Goal: Task Accomplishment & Management: Manage account settings

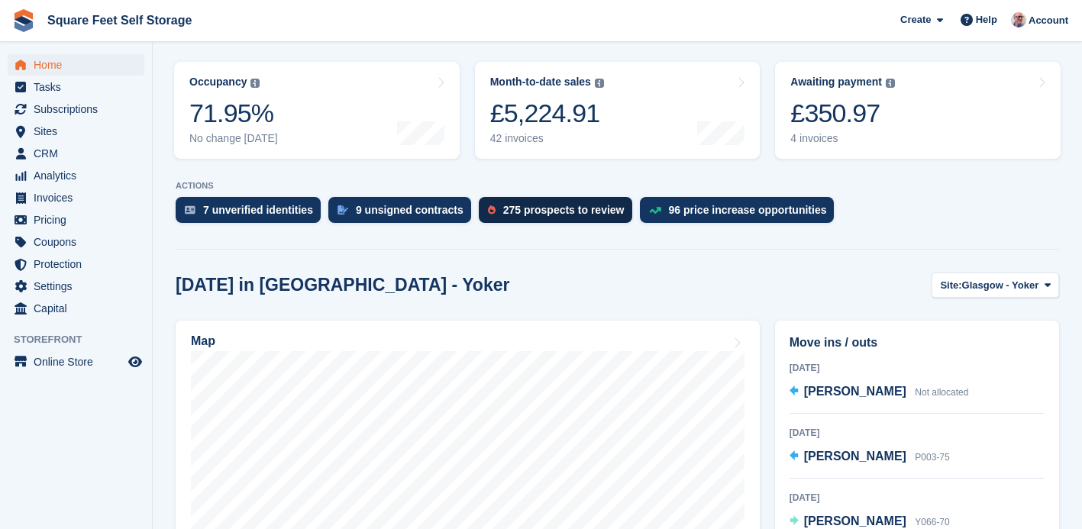
scroll to position [189, 0]
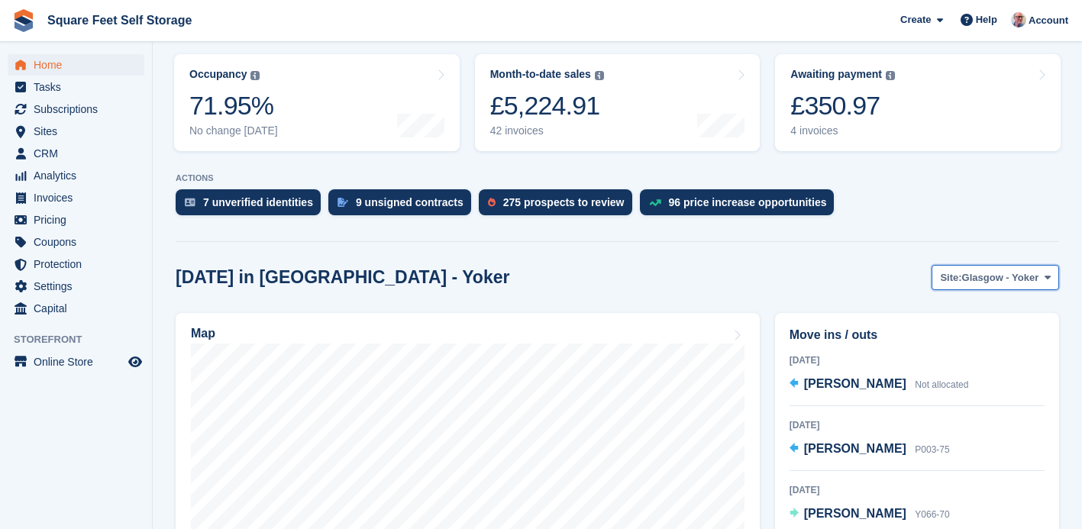
click at [962, 279] on span "Glasgow - Yoker" at bounding box center [1000, 277] width 77 height 15
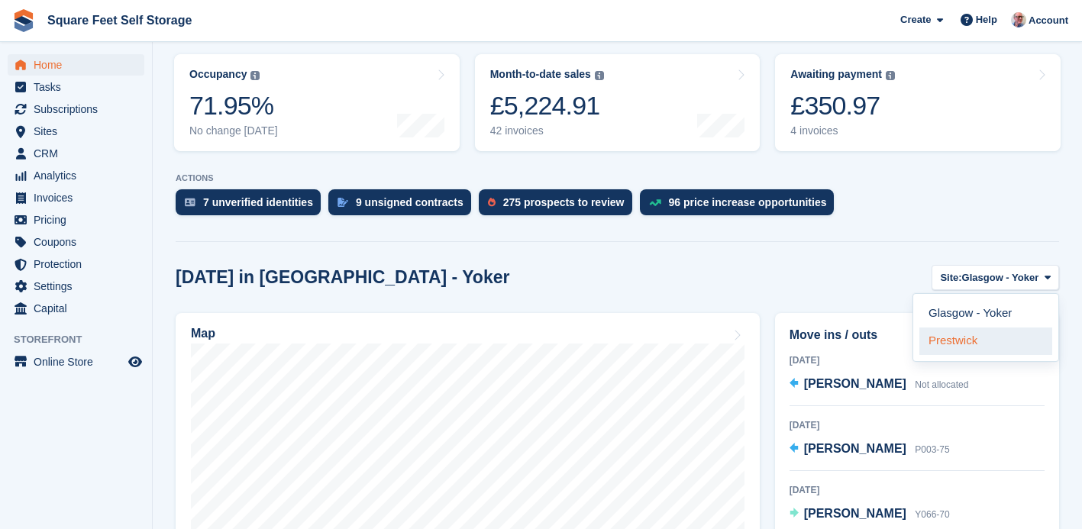
click at [958, 347] on link "Prestwick" at bounding box center [985, 340] width 133 height 27
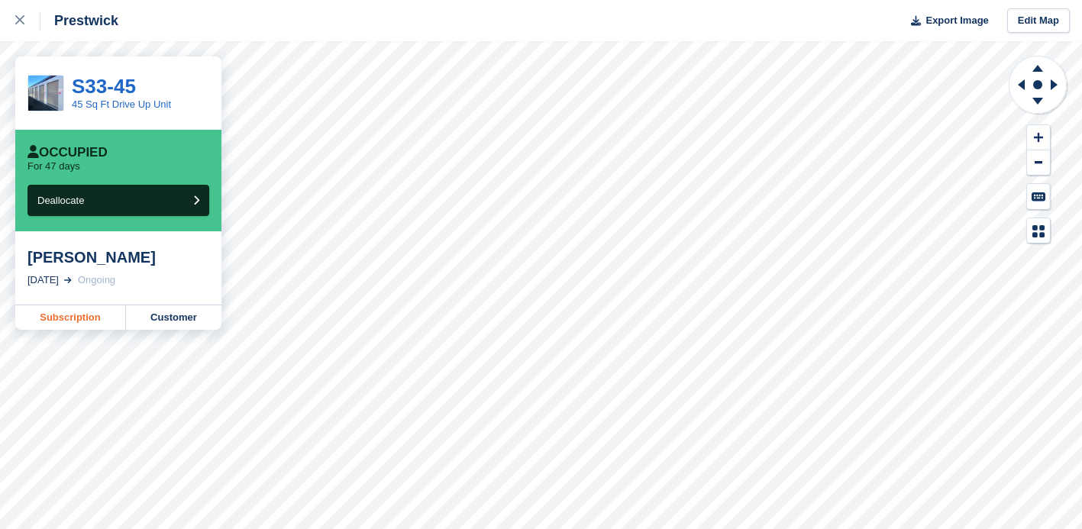
click at [86, 316] on link "Subscription" at bounding box center [70, 317] width 111 height 24
click at [173, 323] on link "Customer" at bounding box center [173, 317] width 95 height 24
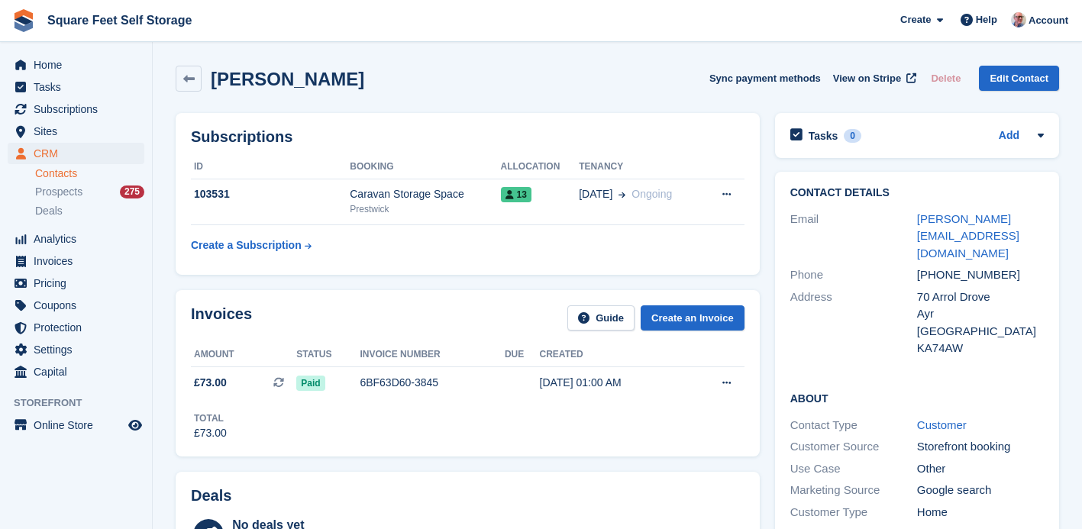
click at [660, 74] on div "Scott Mcclelland Sync payment methods View on Stripe Delete Edit Contact" at bounding box center [617, 79] width 883 height 26
click at [81, 66] on span "Home" at bounding box center [80, 64] width 92 height 21
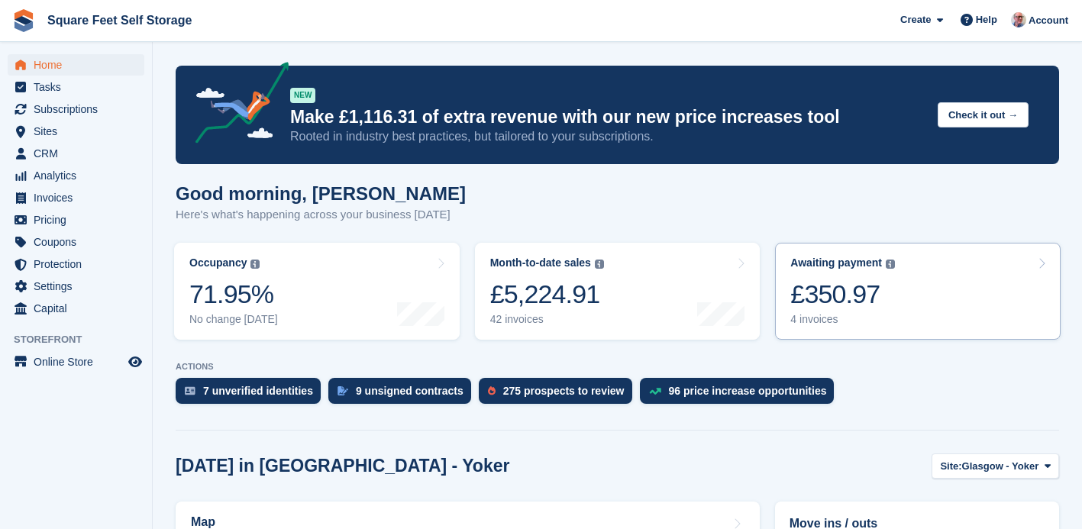
click at [890, 299] on div "£350.97" at bounding box center [842, 294] width 105 height 31
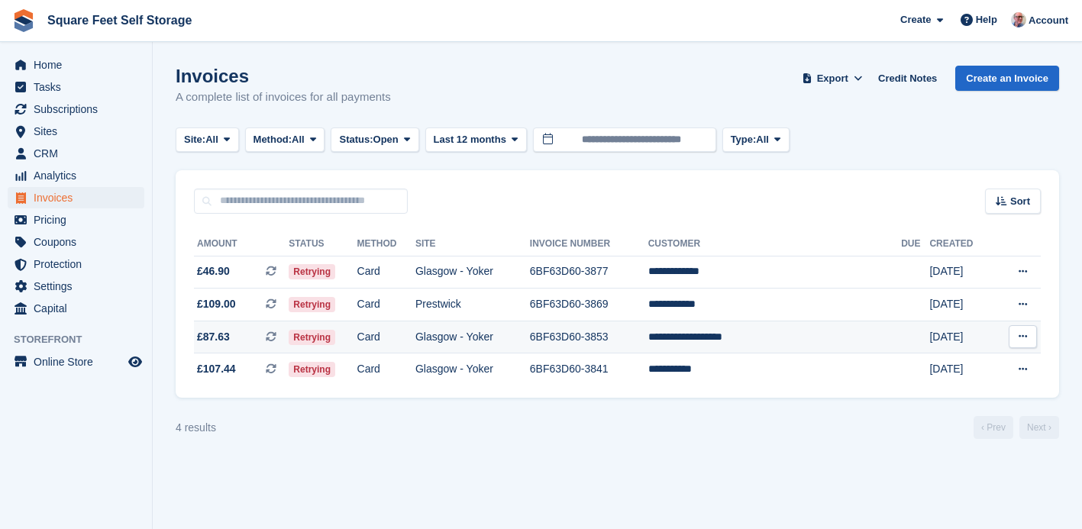
click at [741, 339] on td "**********" at bounding box center [774, 337] width 253 height 33
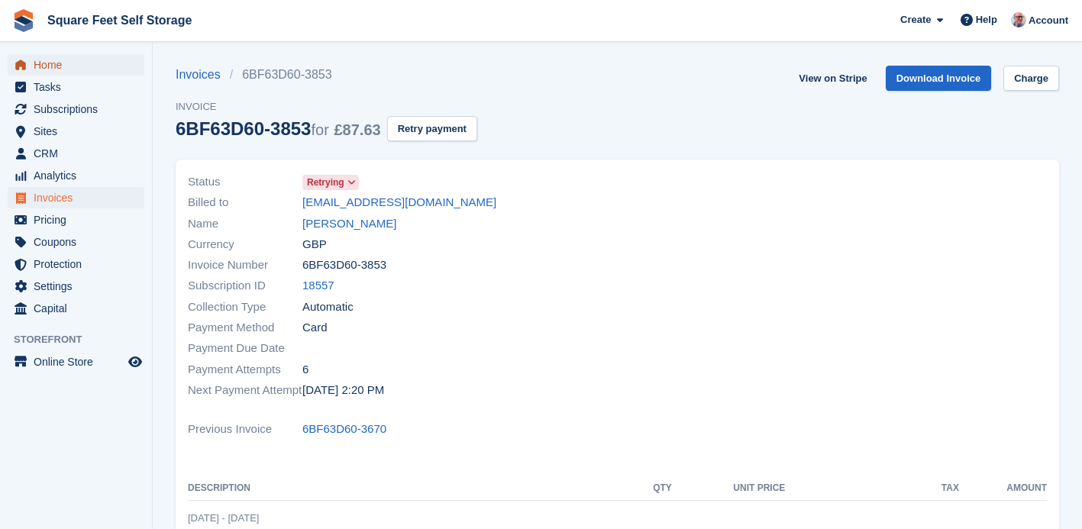
click at [56, 71] on span "Home" at bounding box center [80, 64] width 92 height 21
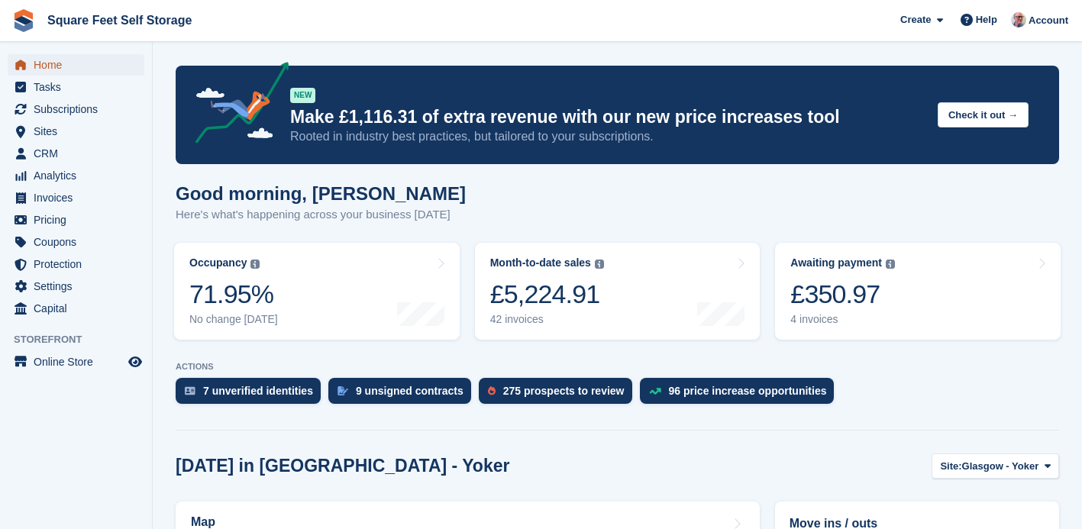
click at [63, 66] on span "Home" at bounding box center [80, 64] width 92 height 21
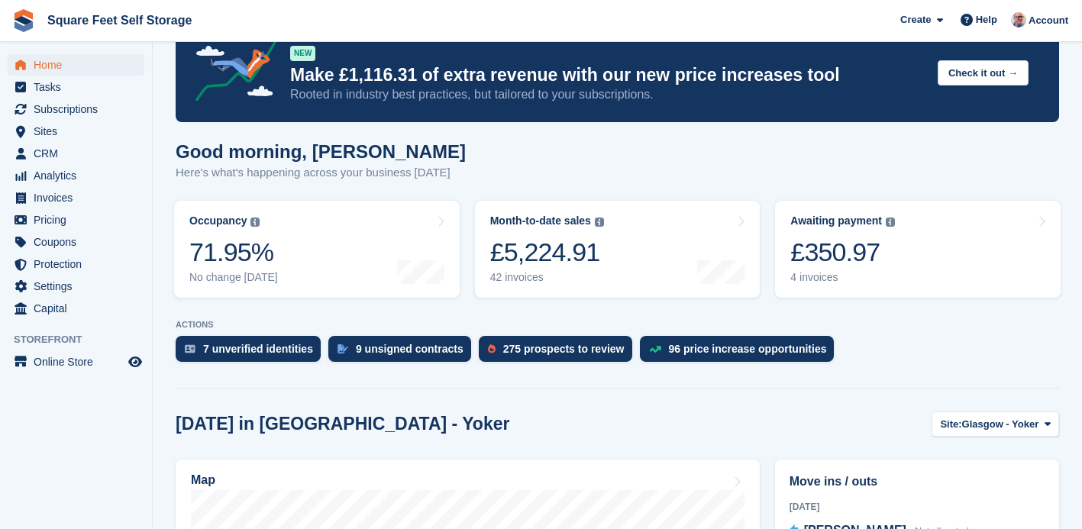
scroll to position [33, 0]
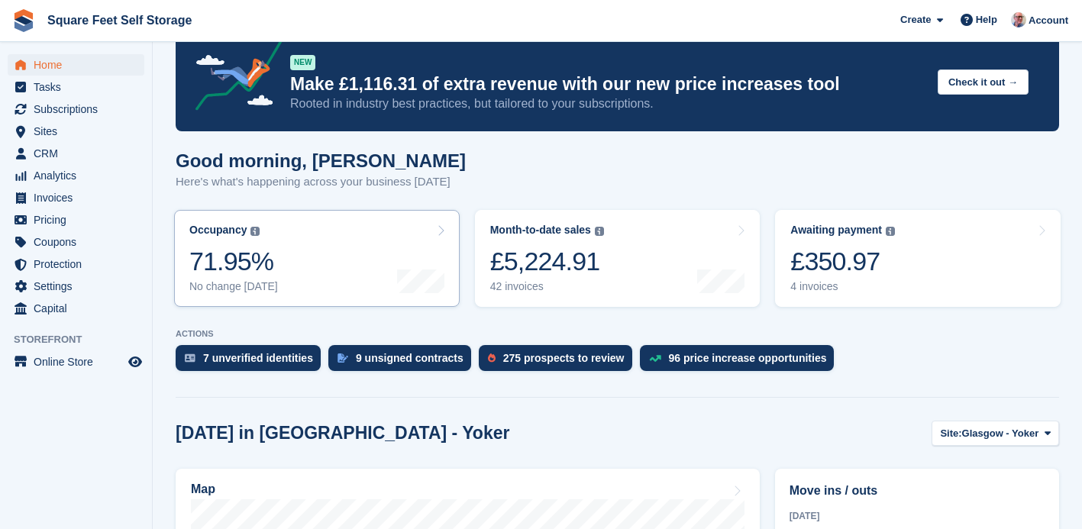
click at [269, 261] on div "71.95%" at bounding box center [233, 261] width 89 height 31
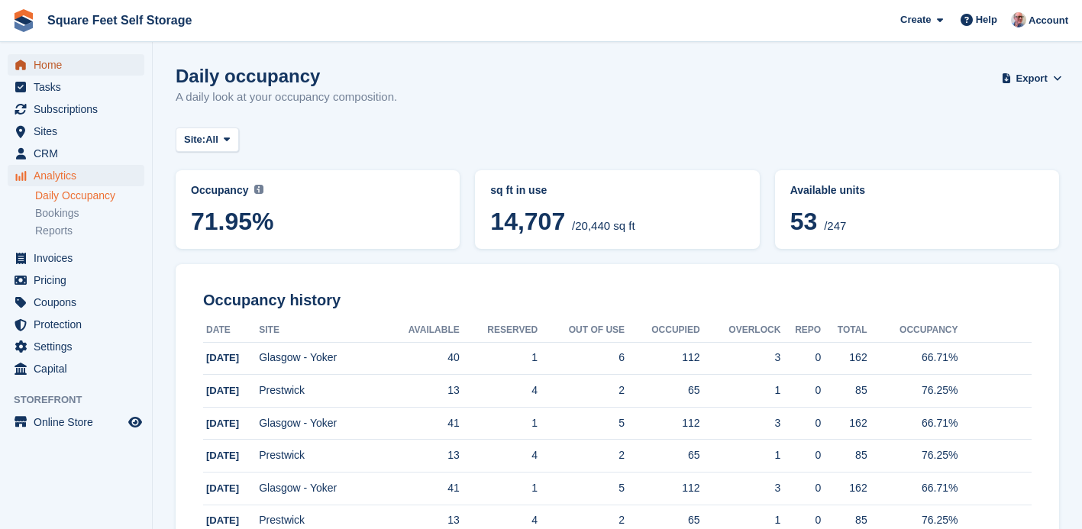
click at [57, 68] on span "Home" at bounding box center [80, 64] width 92 height 21
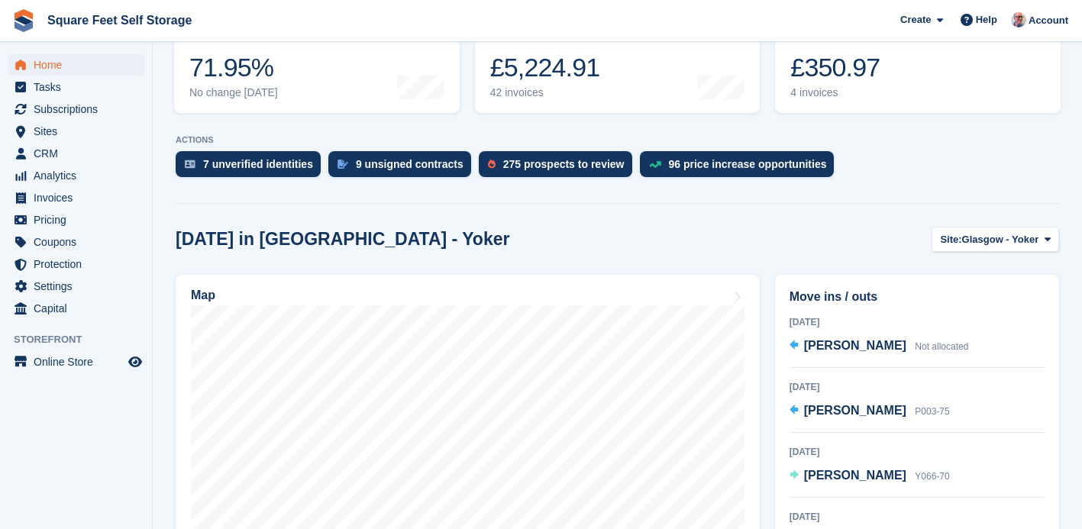
scroll to position [225, 0]
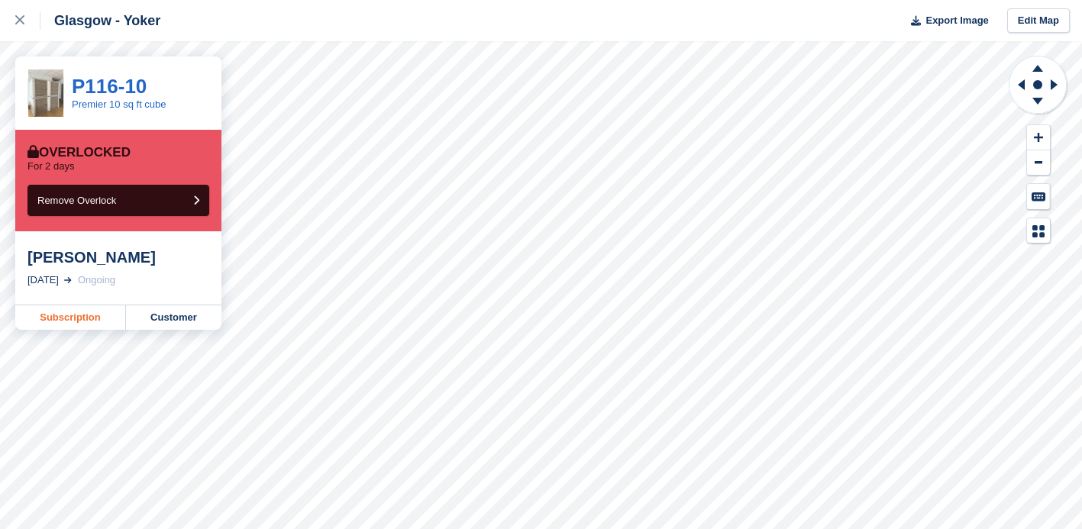
click at [73, 318] on link "Subscription" at bounding box center [70, 317] width 111 height 24
click at [18, 21] on icon at bounding box center [19, 19] width 9 height 9
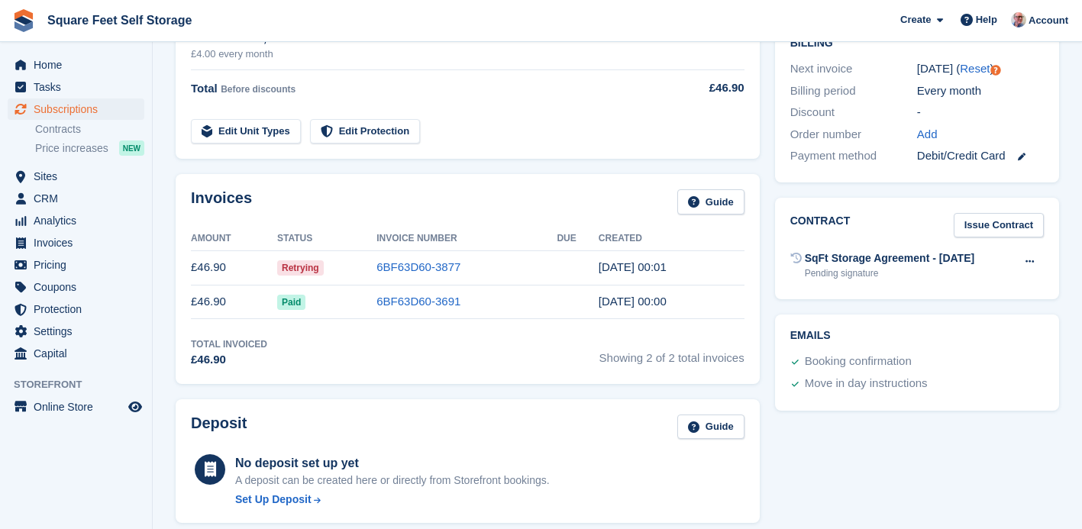
scroll to position [417, 0]
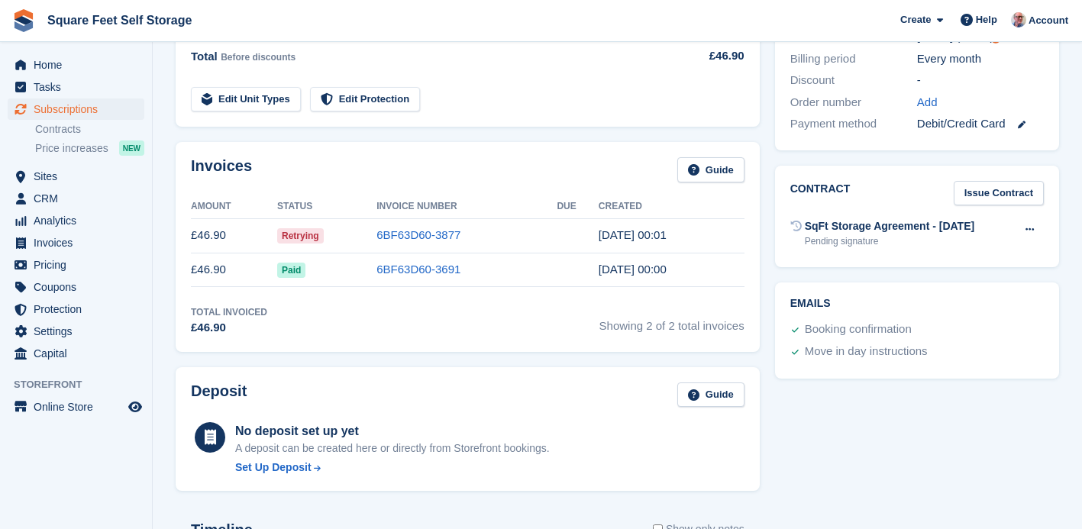
click at [311, 234] on span "Retrying" at bounding box center [300, 235] width 47 height 15
click at [434, 234] on link "6BF63D60-3877" at bounding box center [418, 234] width 84 height 13
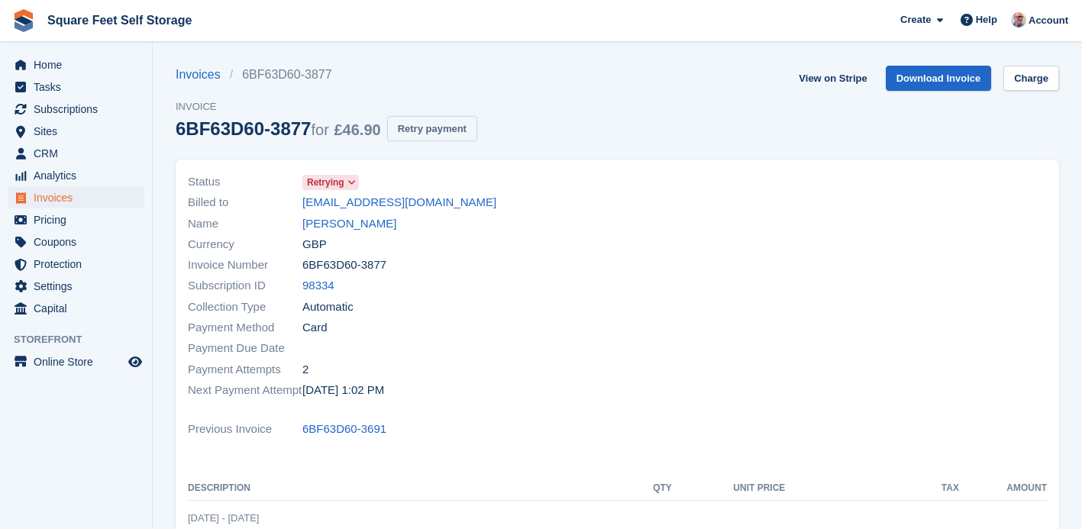
click at [430, 137] on button "Retry payment" at bounding box center [432, 128] width 90 height 25
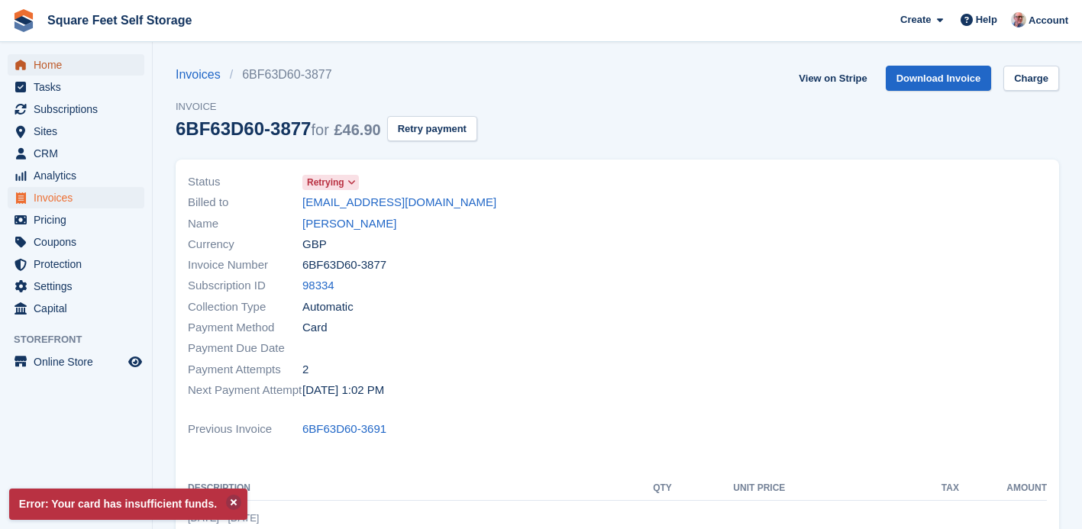
click at [55, 66] on span "Home" at bounding box center [80, 64] width 92 height 21
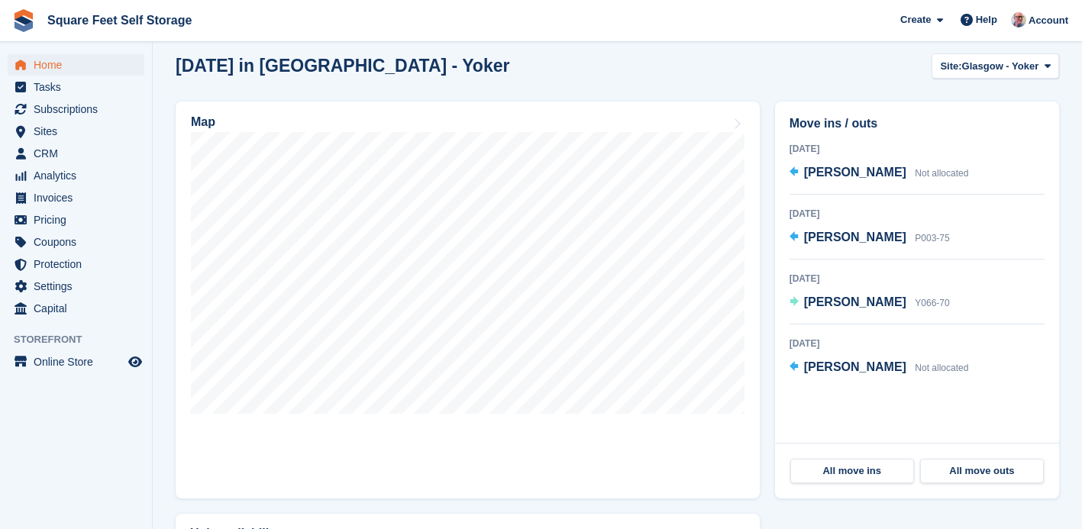
scroll to position [356, 0]
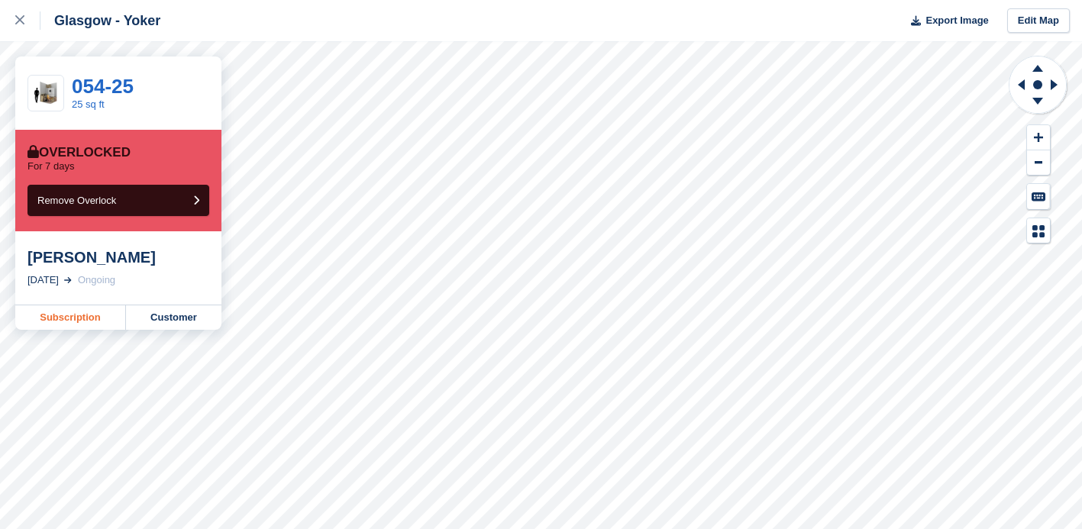
click at [73, 318] on link "Subscription" at bounding box center [70, 317] width 111 height 24
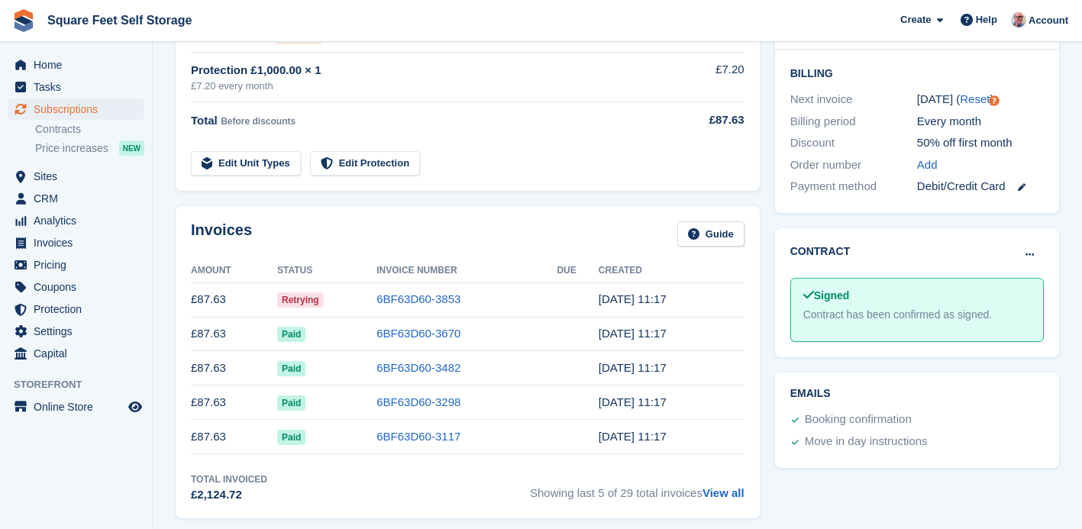
scroll to position [358, 0]
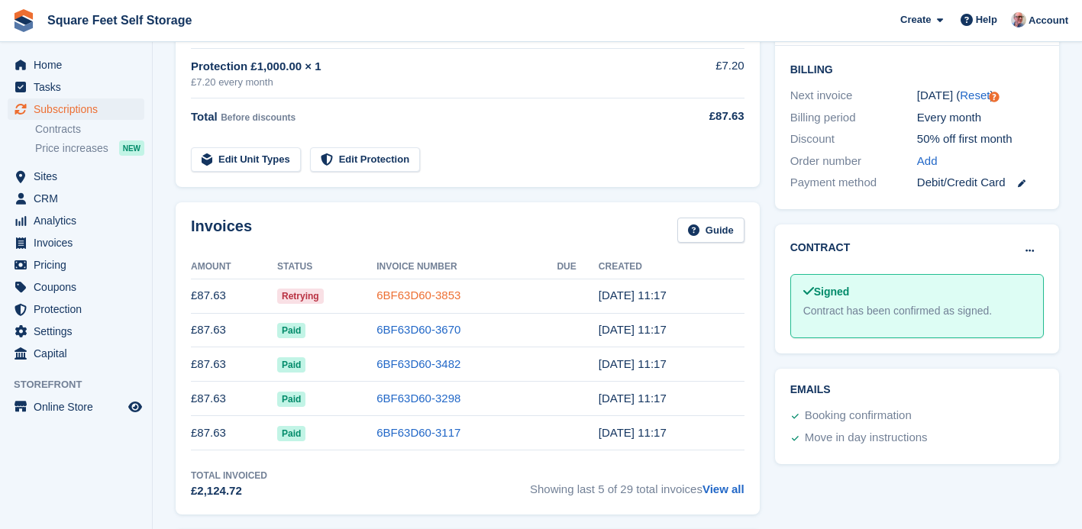
click at [460, 301] on link "6BF63D60-3853" at bounding box center [418, 295] width 84 height 13
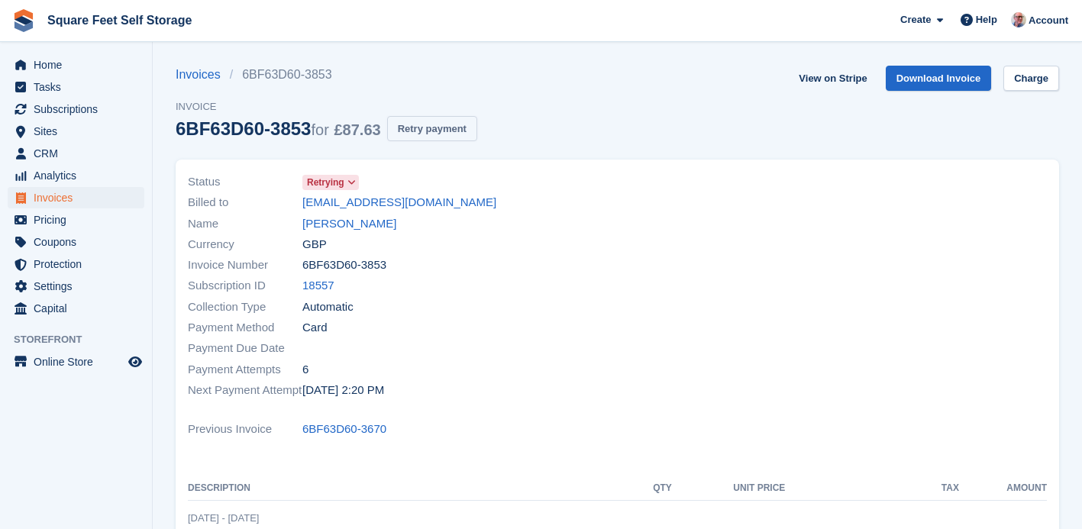
click at [460, 129] on button "Retry payment" at bounding box center [432, 128] width 90 height 25
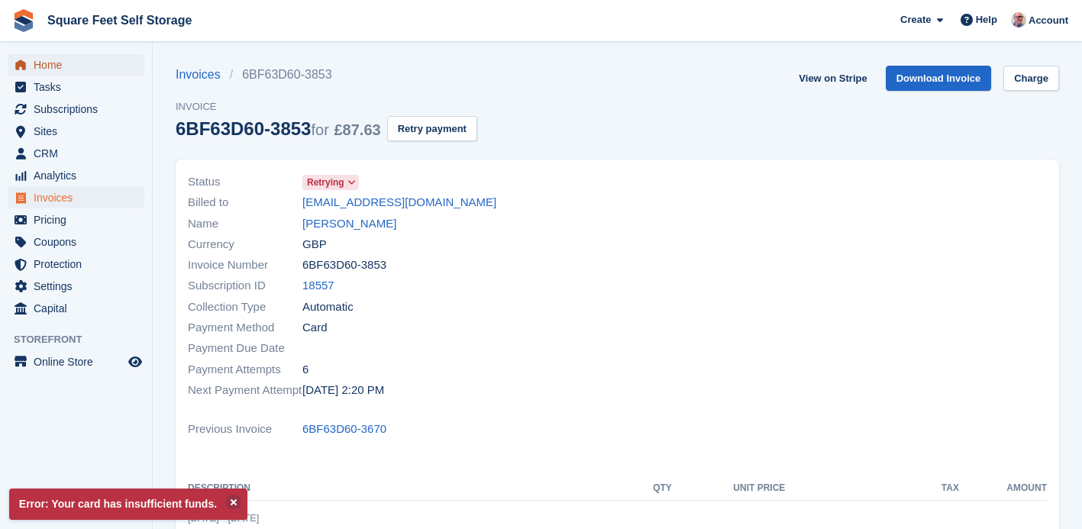
click at [40, 64] on span "Home" at bounding box center [80, 64] width 92 height 21
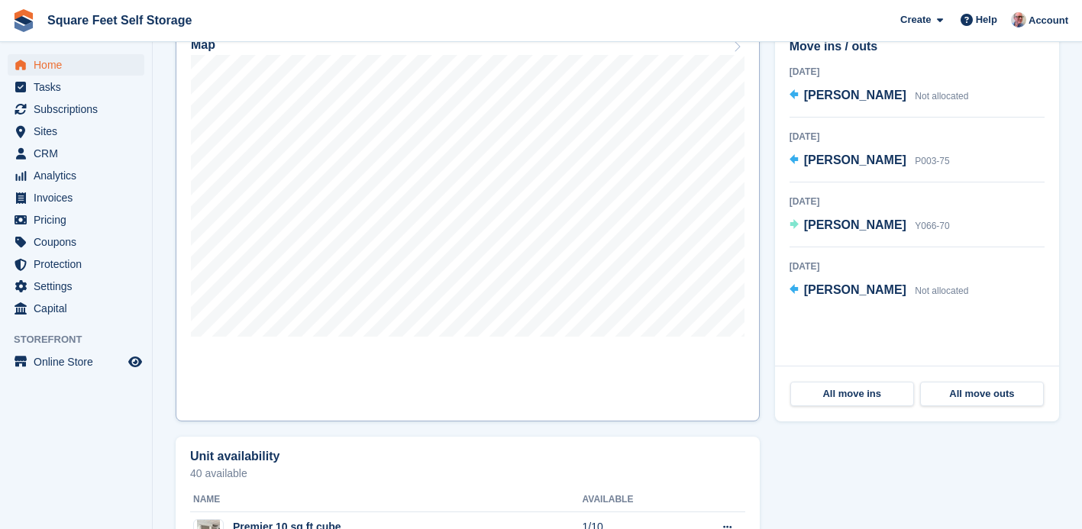
scroll to position [354, 0]
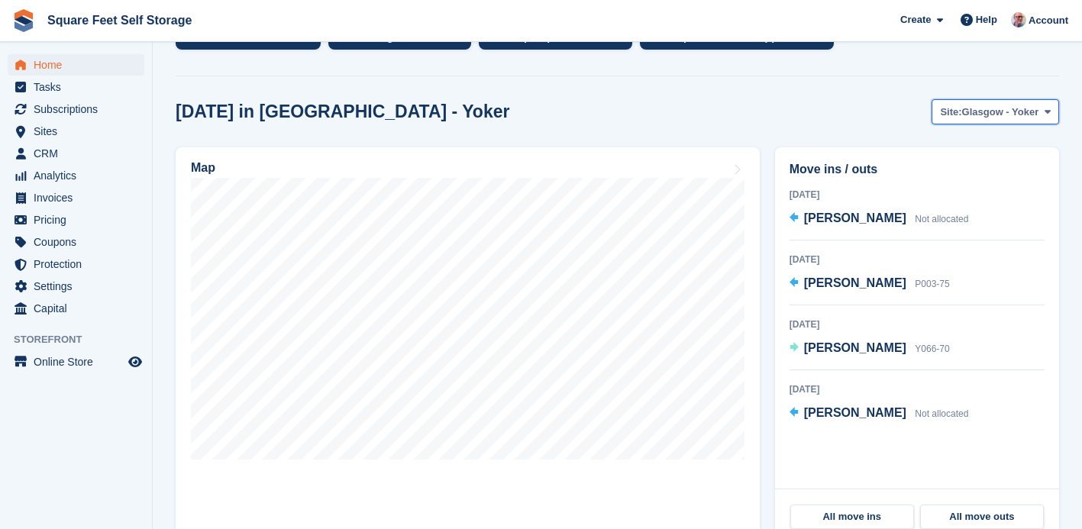
click at [947, 121] on button "Site: Glasgow - Yoker" at bounding box center [994, 111] width 127 height 25
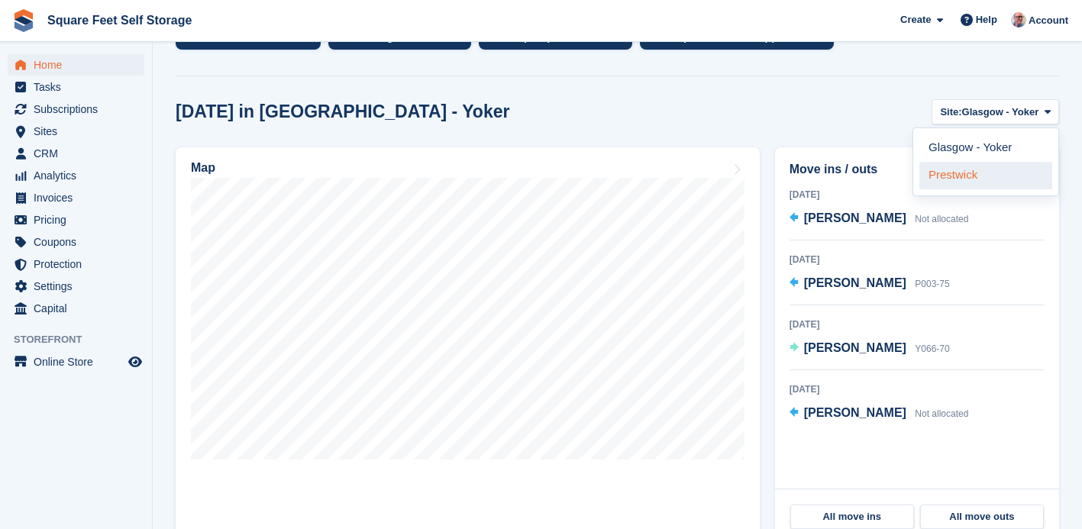
click at [950, 174] on link "Prestwick" at bounding box center [985, 175] width 133 height 27
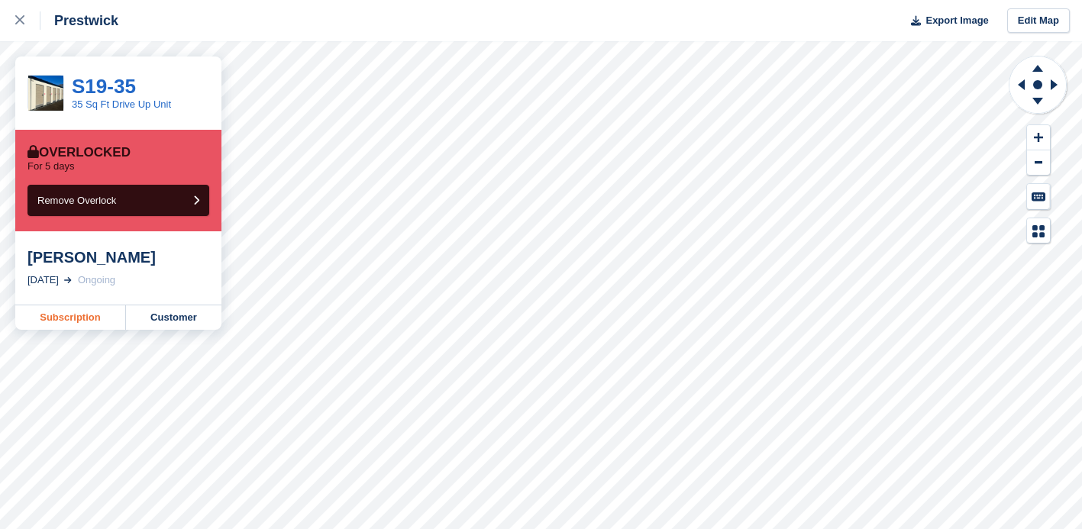
click at [85, 317] on link "Subscription" at bounding box center [70, 317] width 111 height 24
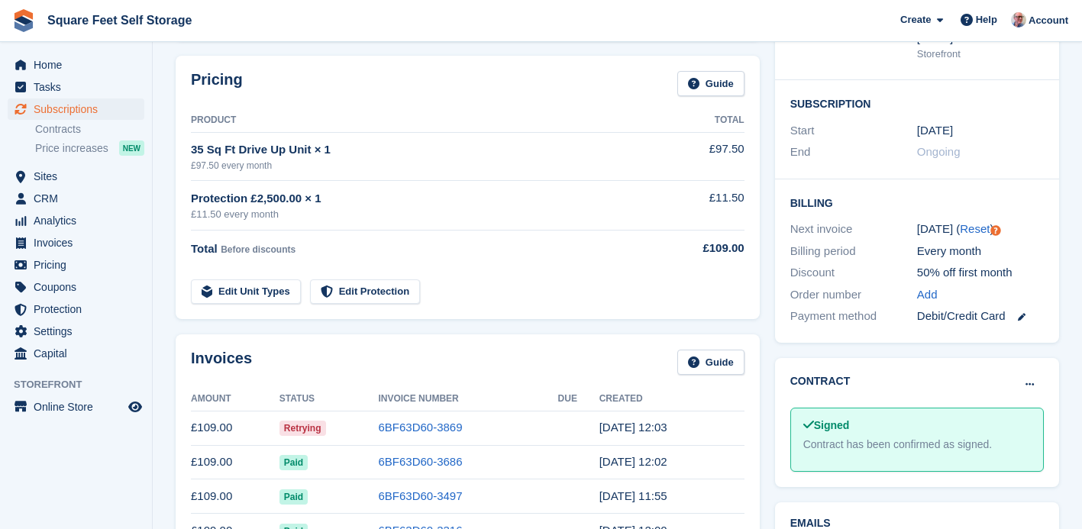
scroll to position [392, 0]
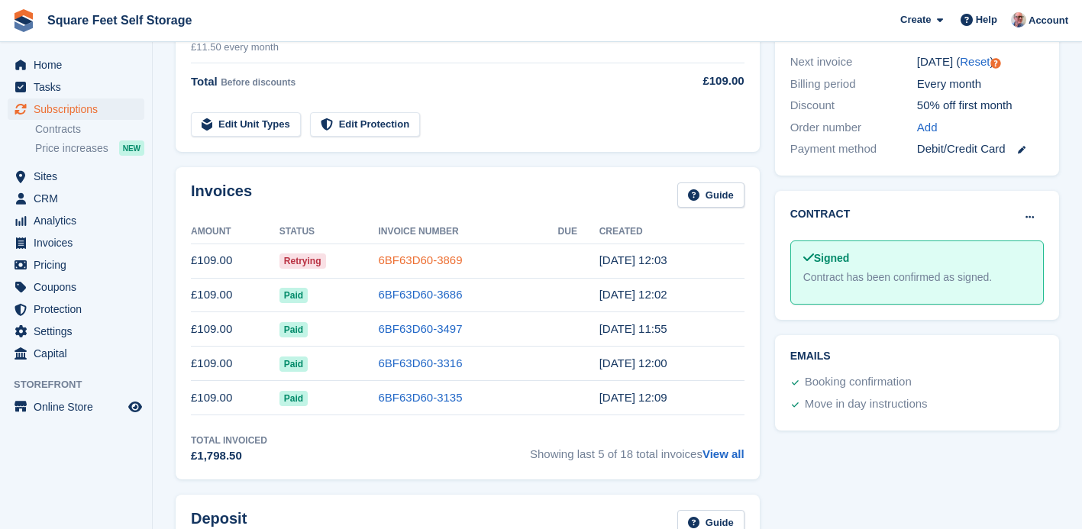
click at [433, 266] on link "6BF63D60-3869" at bounding box center [420, 259] width 84 height 13
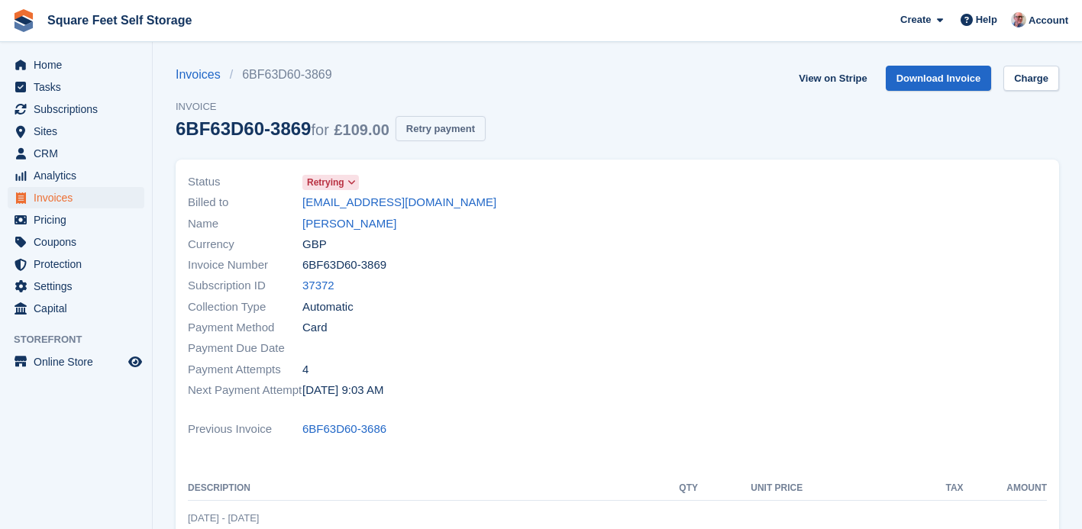
click at [429, 124] on button "Retry payment" at bounding box center [440, 128] width 90 height 25
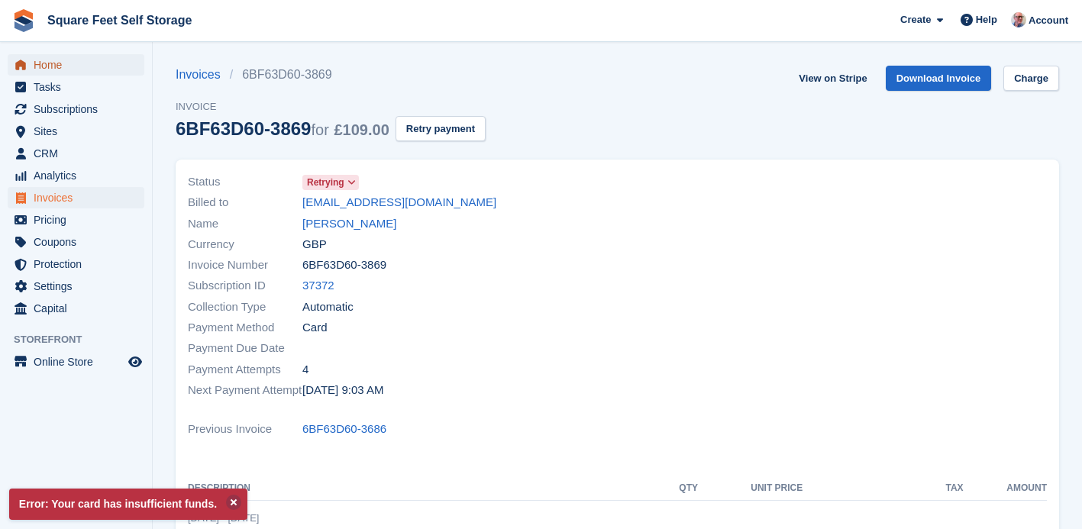
click at [58, 63] on span "Home" at bounding box center [80, 64] width 92 height 21
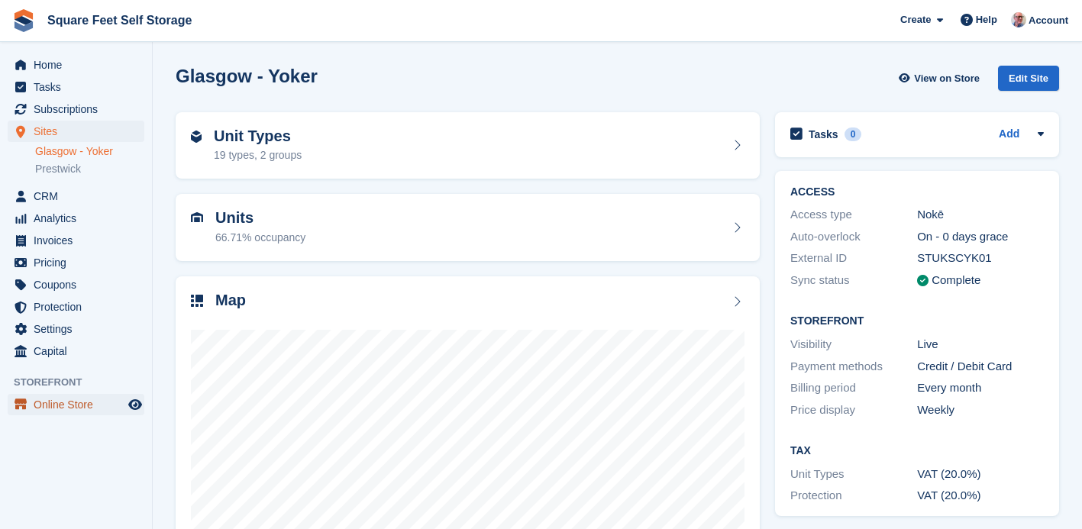
click at [82, 402] on span "Online Store" at bounding box center [80, 404] width 92 height 21
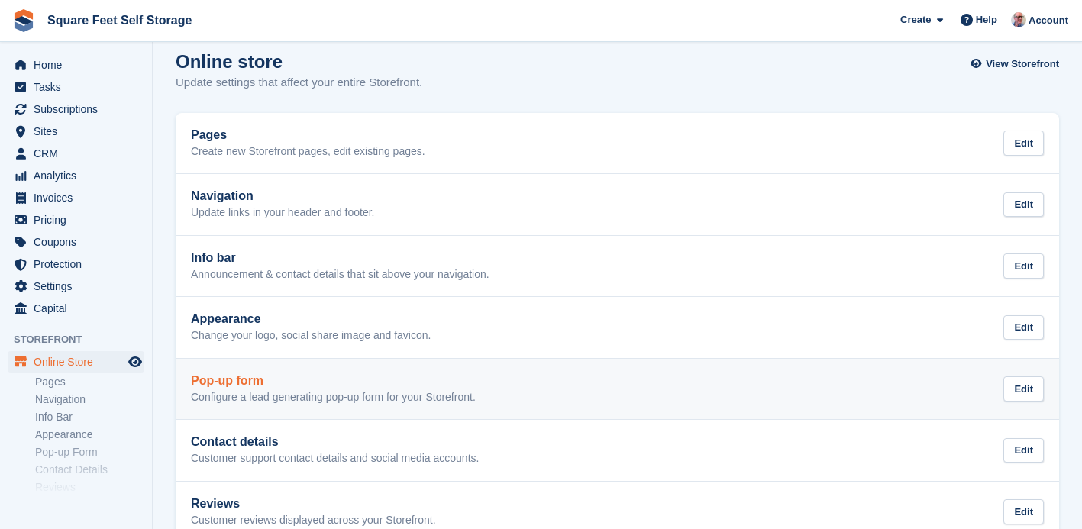
scroll to position [12, 0]
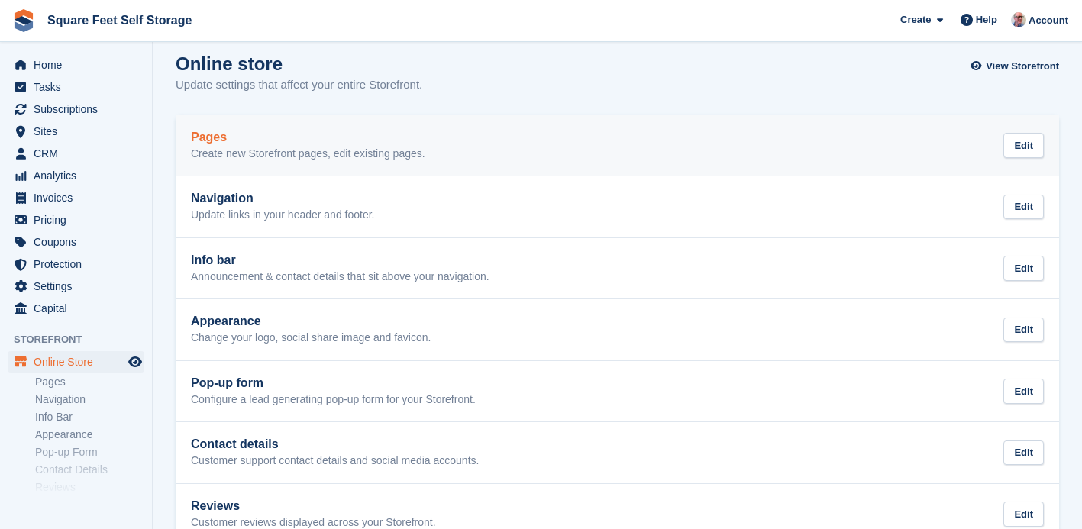
click at [484, 147] on div "Pages Create new Storefront pages, edit existing pages. Edit" at bounding box center [617, 146] width 853 height 31
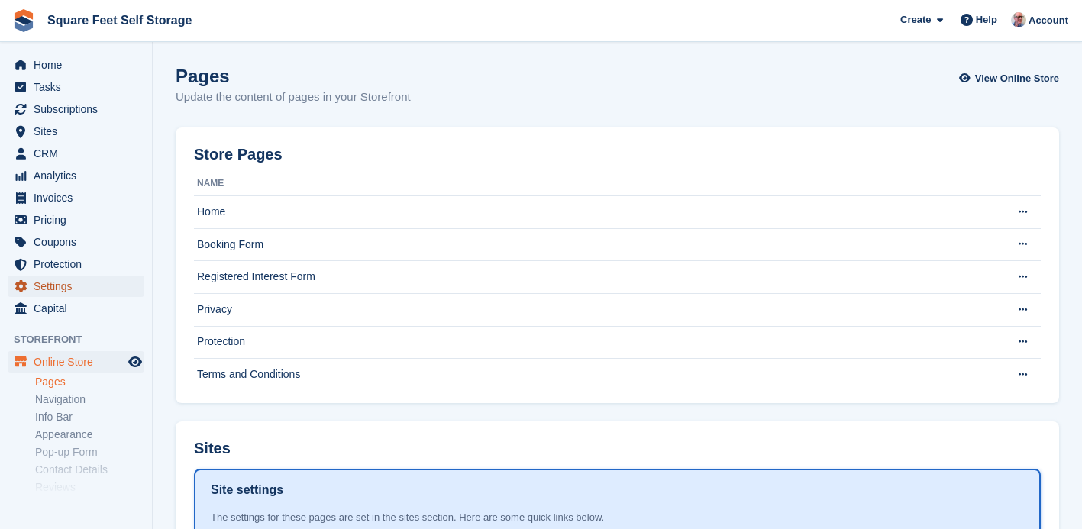
click at [62, 284] on span "Settings" at bounding box center [80, 286] width 92 height 21
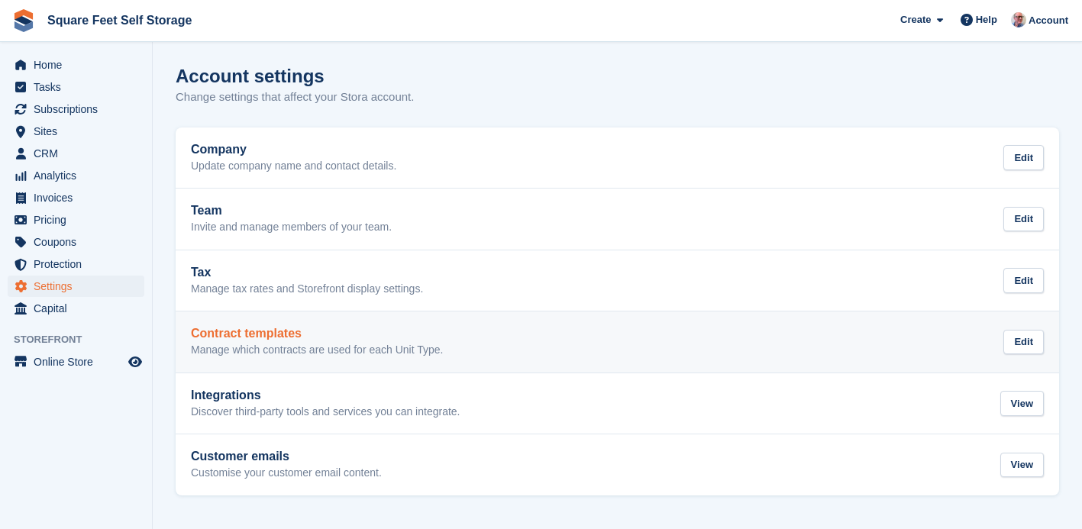
click at [219, 344] on p "Manage which contracts are used for each Unit Type." at bounding box center [317, 351] width 252 height 14
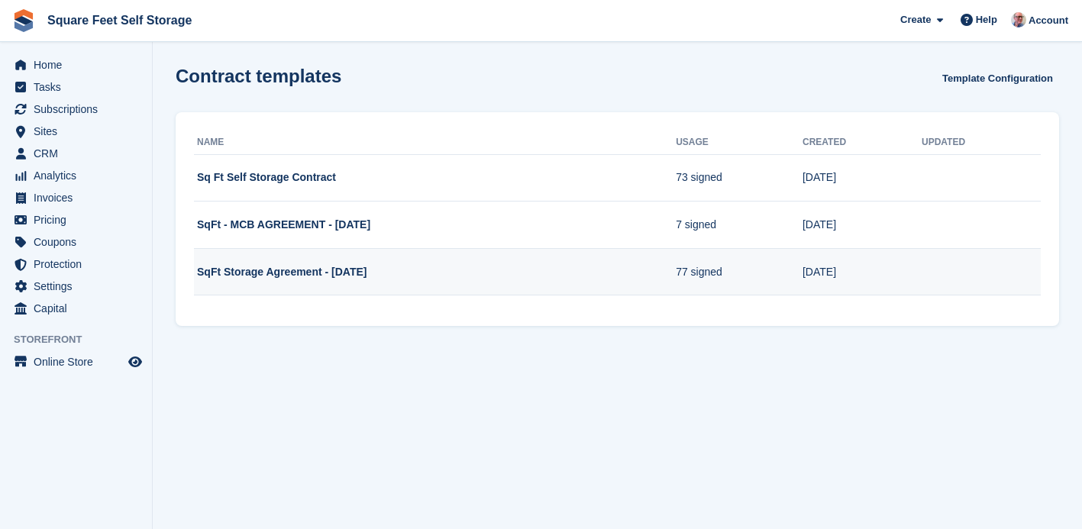
click at [418, 269] on td "SqFt Storage Agreement - May2025" at bounding box center [435, 271] width 482 height 47
click at [291, 275] on td "SqFt Storage Agreement - May2025" at bounding box center [435, 271] width 482 height 47
click at [378, 276] on td "SqFt Storage Agreement - May2025" at bounding box center [435, 271] width 482 height 47
click at [389, 276] on td "SqFt Storage Agreement - May2025" at bounding box center [435, 271] width 482 height 47
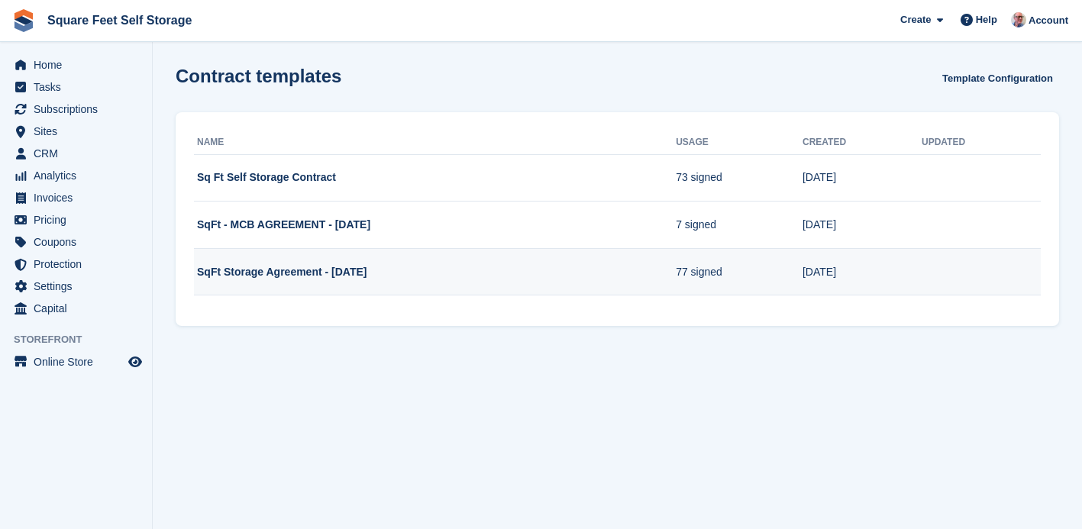
click at [441, 262] on td "SqFt Storage Agreement - May2025" at bounding box center [435, 271] width 482 height 47
click at [868, 273] on td "15 May" at bounding box center [861, 271] width 119 height 47
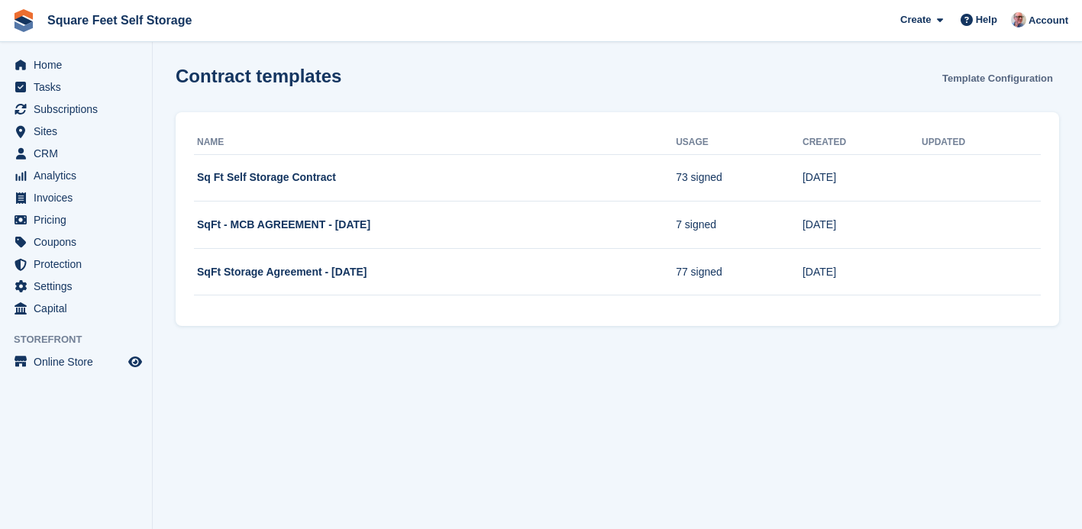
click at [979, 79] on link "Template Configuration" at bounding box center [997, 78] width 123 height 25
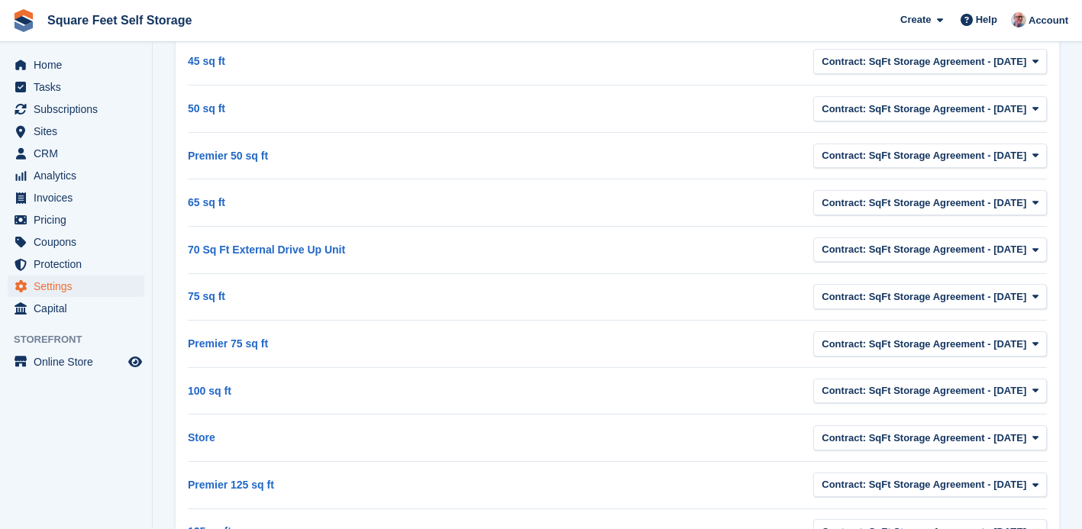
scroll to position [615, 0]
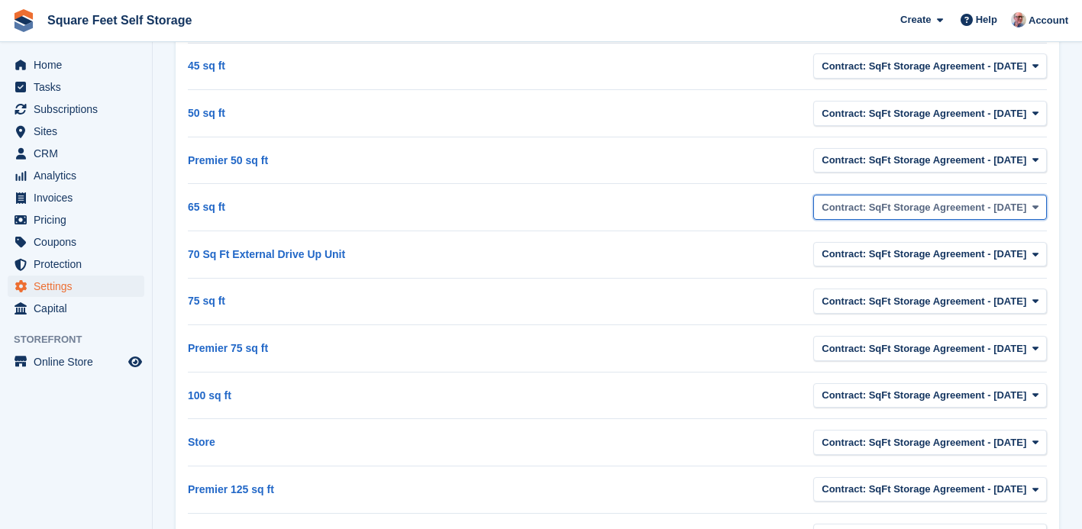
click at [1035, 207] on icon "button" at bounding box center [1035, 207] width 6 height 10
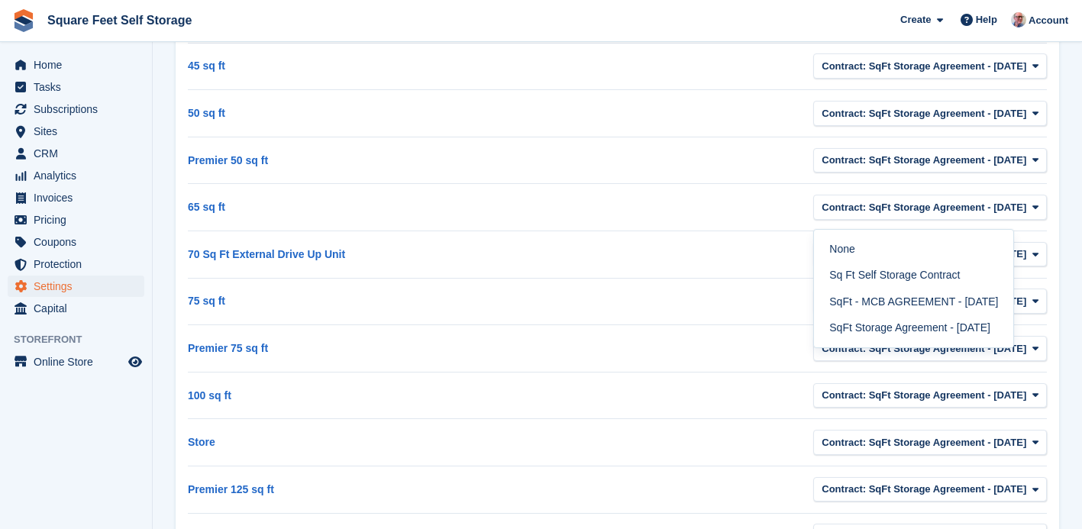
click at [699, 217] on div "Contract: SqFt Storage Agreement - May2025 None Sq Ft Self Storage Contract SqF…" at bounding box center [833, 209] width 430 height 34
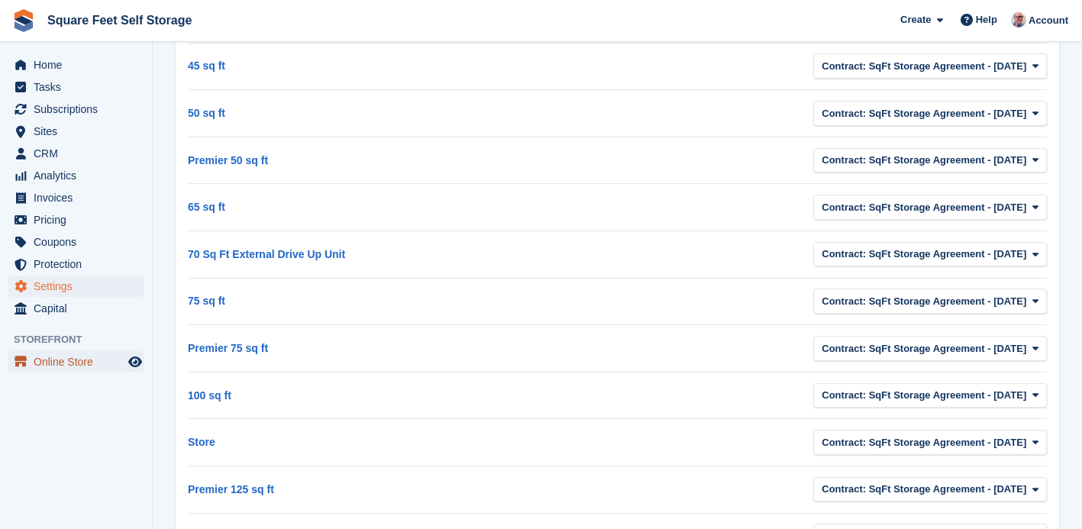
click at [73, 366] on span "Online Store" at bounding box center [80, 361] width 92 height 21
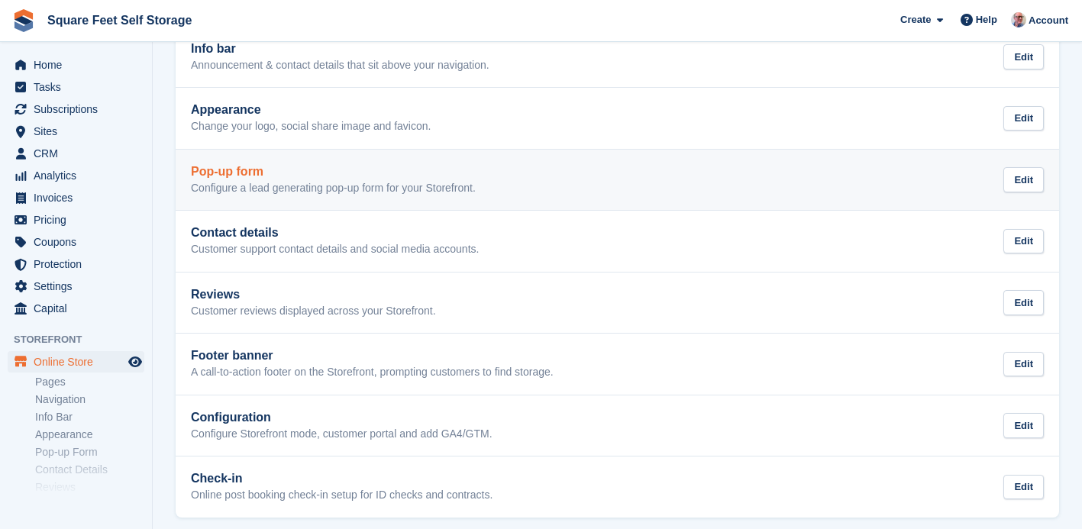
scroll to position [234, 0]
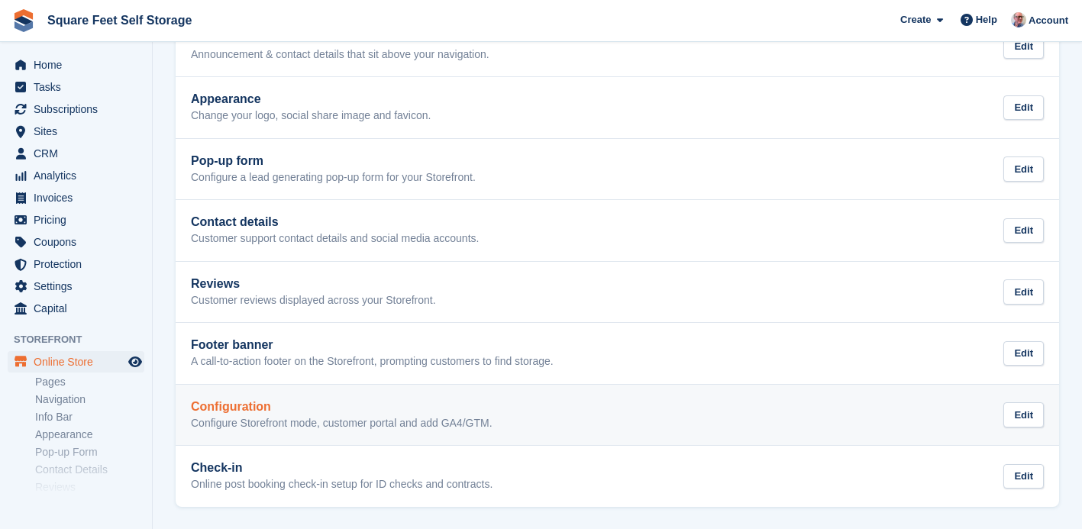
click at [248, 415] on div "Configuration Configure Storefront mode, customer portal and add GA4/GTM." at bounding box center [342, 415] width 302 height 31
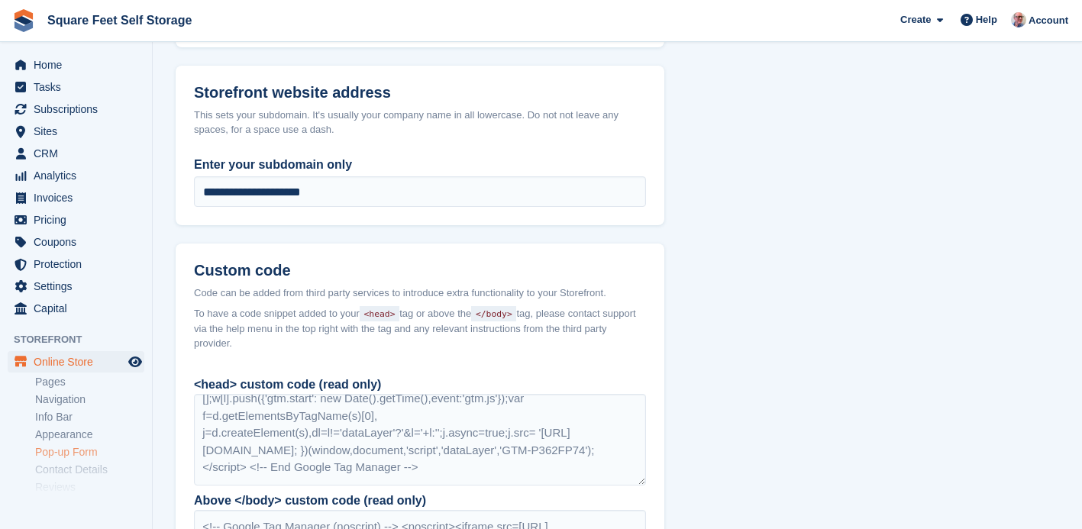
scroll to position [110, 0]
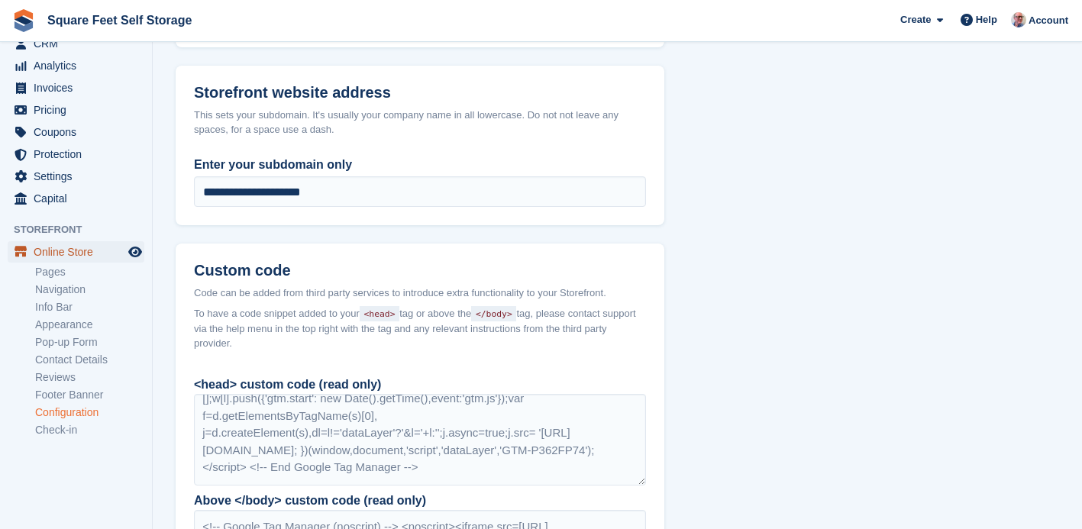
click at [59, 250] on span "Online Store" at bounding box center [80, 251] width 92 height 21
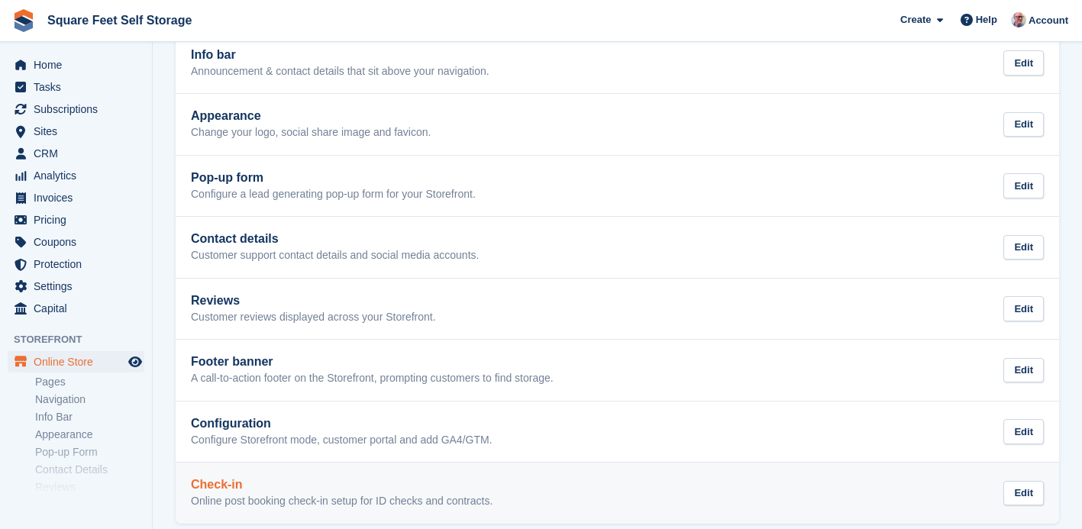
scroll to position [234, 0]
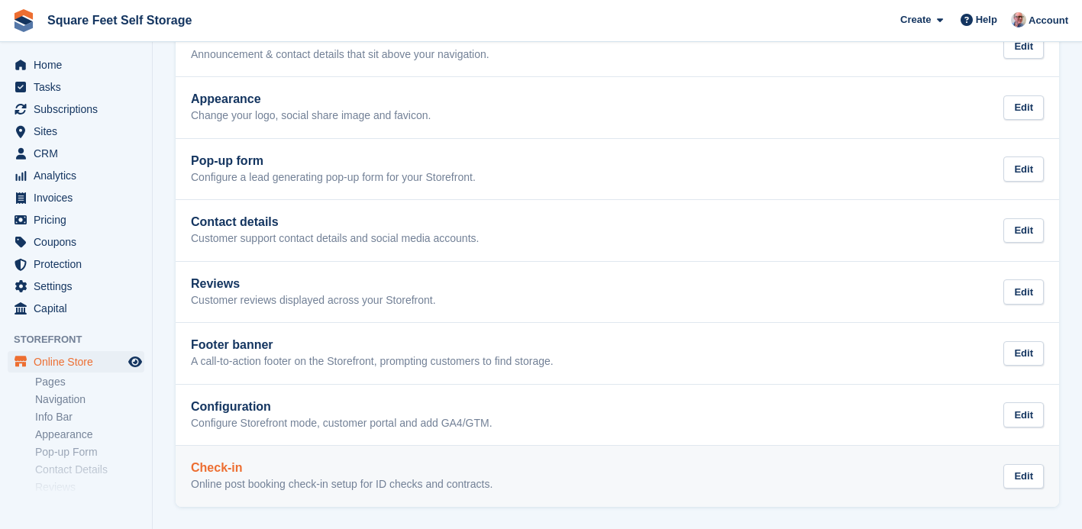
click at [328, 478] on p "Online post booking check-in setup for ID checks and contracts." at bounding box center [342, 485] width 302 height 14
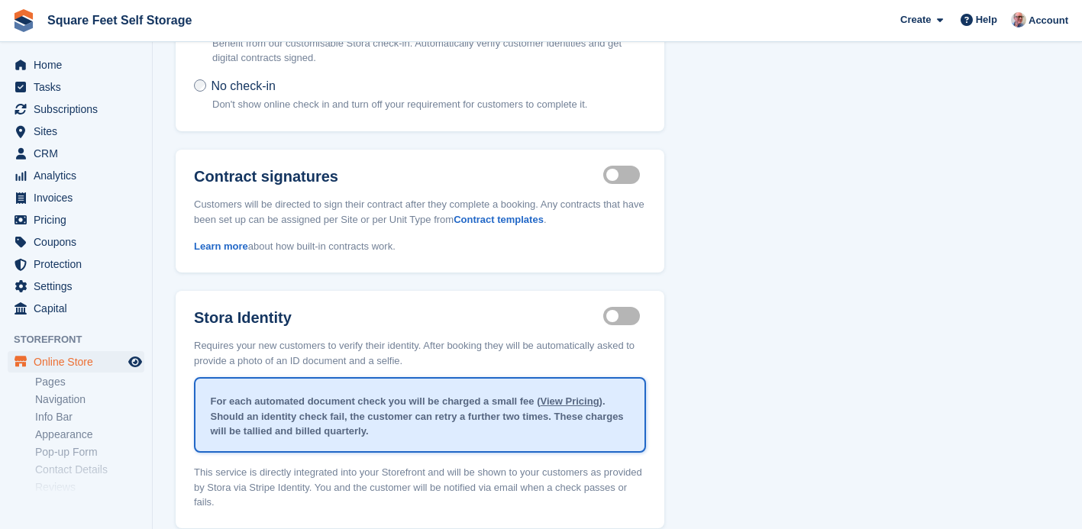
scroll to position [233, 0]
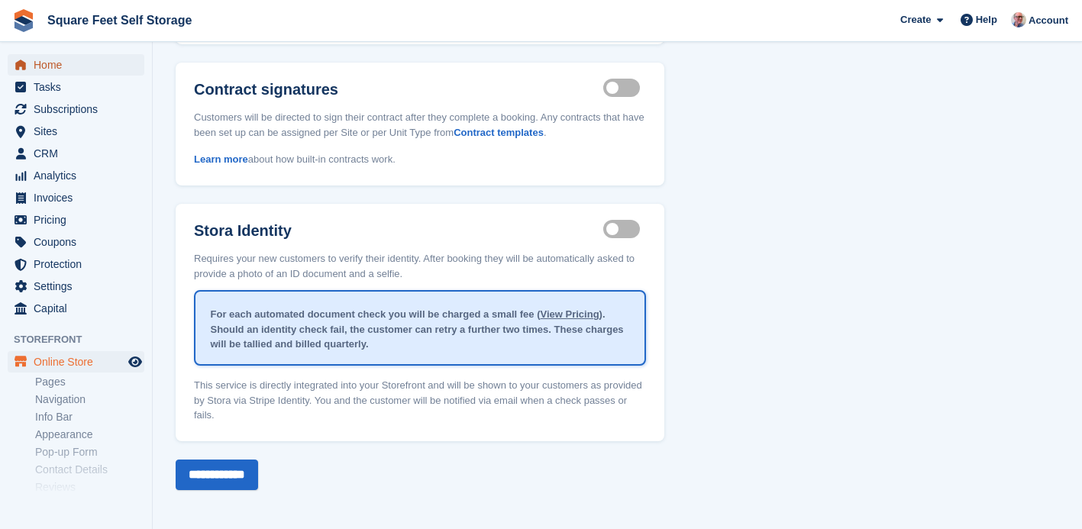
click at [72, 65] on span "Home" at bounding box center [80, 64] width 92 height 21
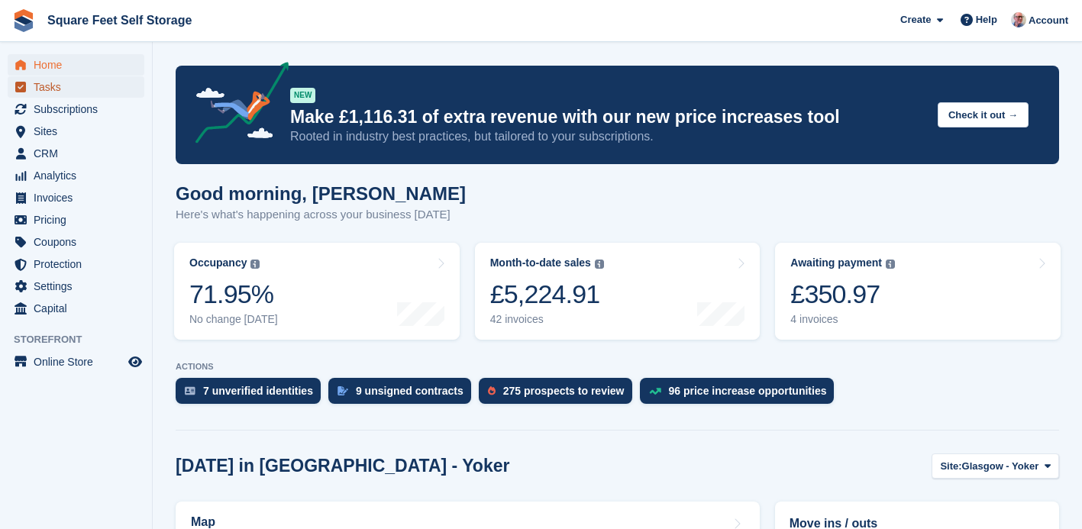
click at [76, 88] on span "Tasks" at bounding box center [80, 86] width 92 height 21
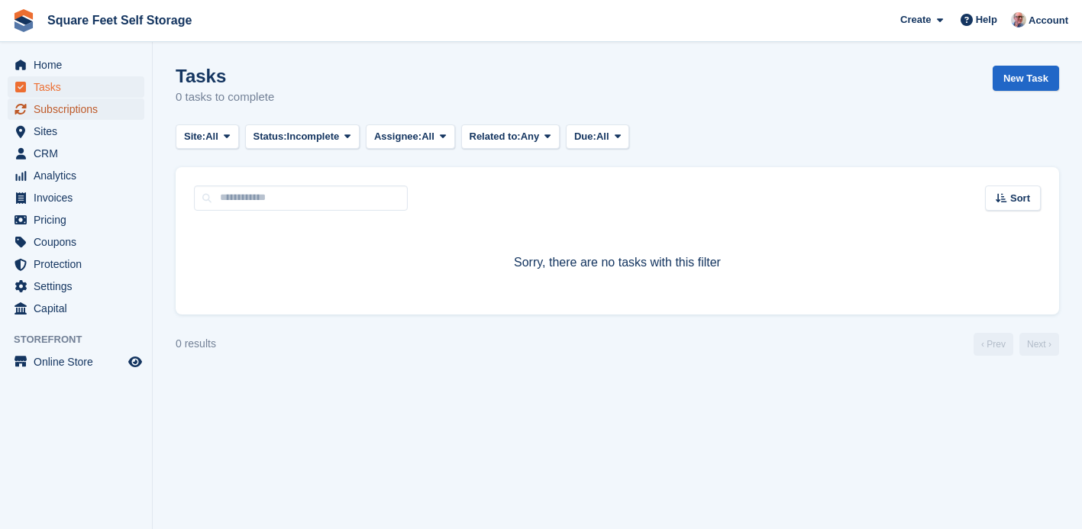
click at [72, 112] on span "Subscriptions" at bounding box center [80, 108] width 92 height 21
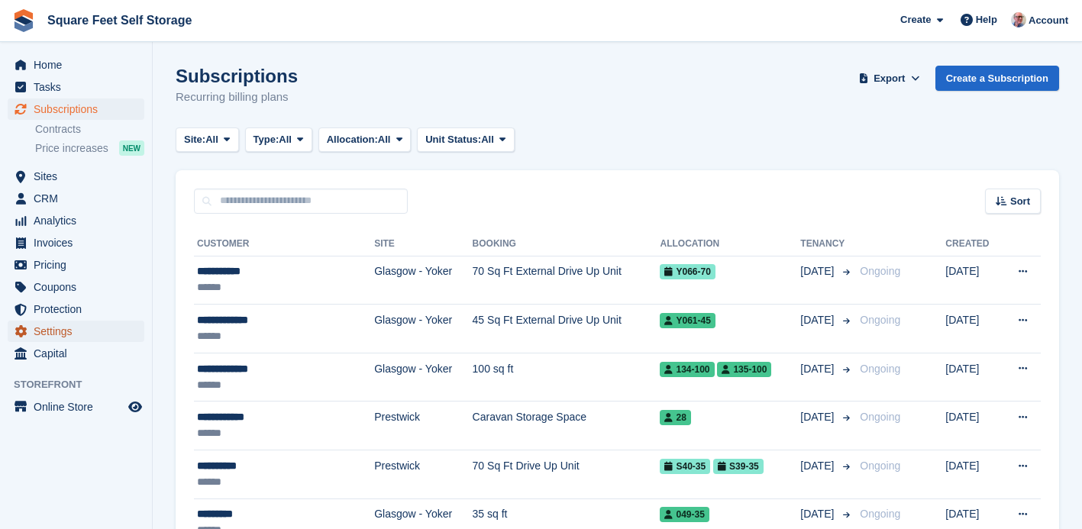
click at [108, 334] on span "Settings" at bounding box center [80, 331] width 92 height 21
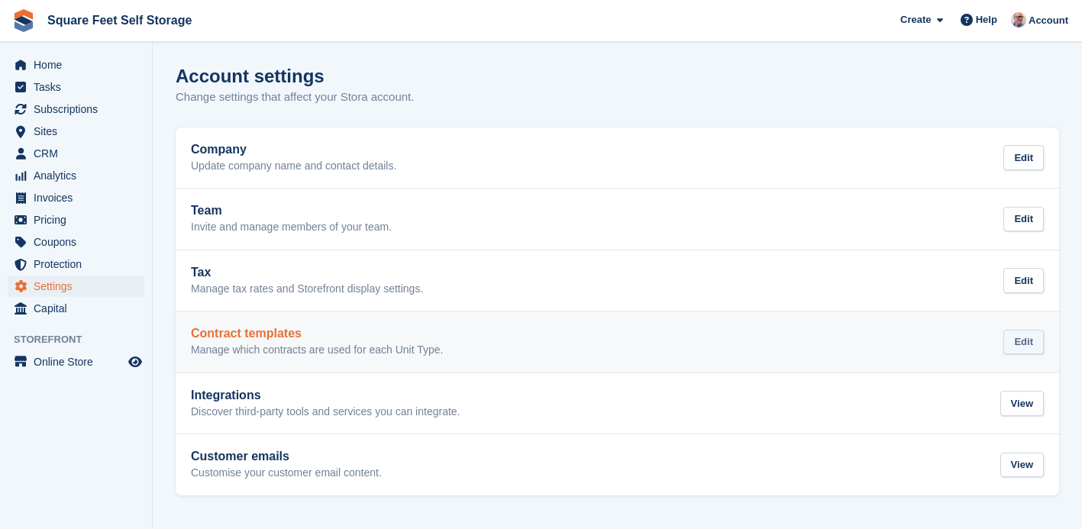
click at [1022, 343] on div "Edit" at bounding box center [1023, 342] width 40 height 25
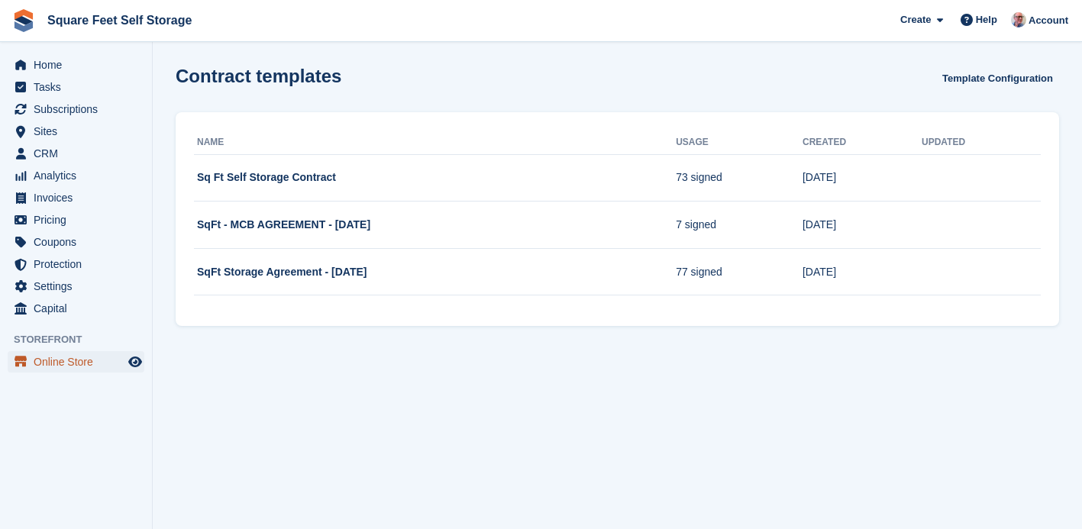
click at [66, 366] on span "Online Store" at bounding box center [80, 361] width 92 height 21
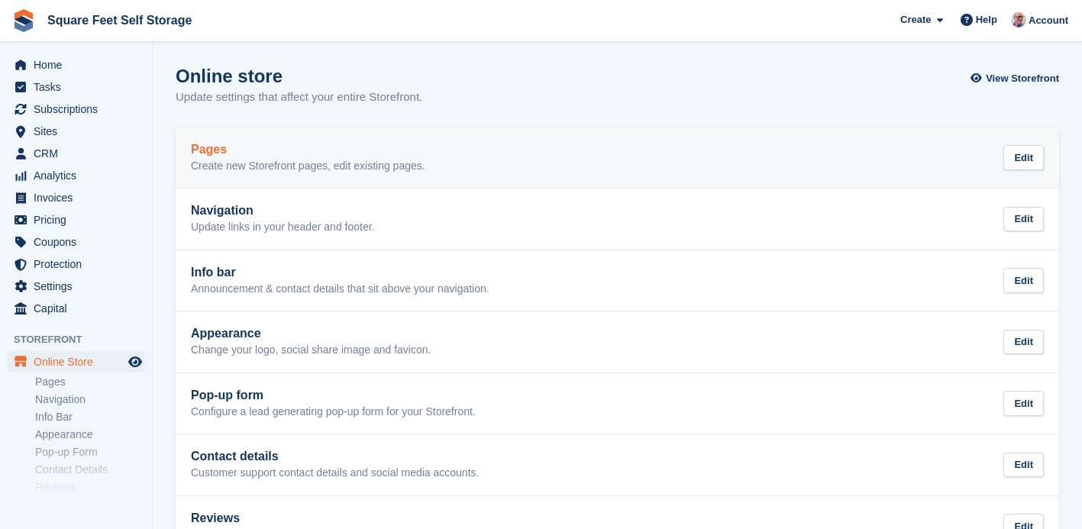
click at [297, 177] on link "Pages Create new Storefront pages, edit existing pages. Edit" at bounding box center [617, 157] width 883 height 61
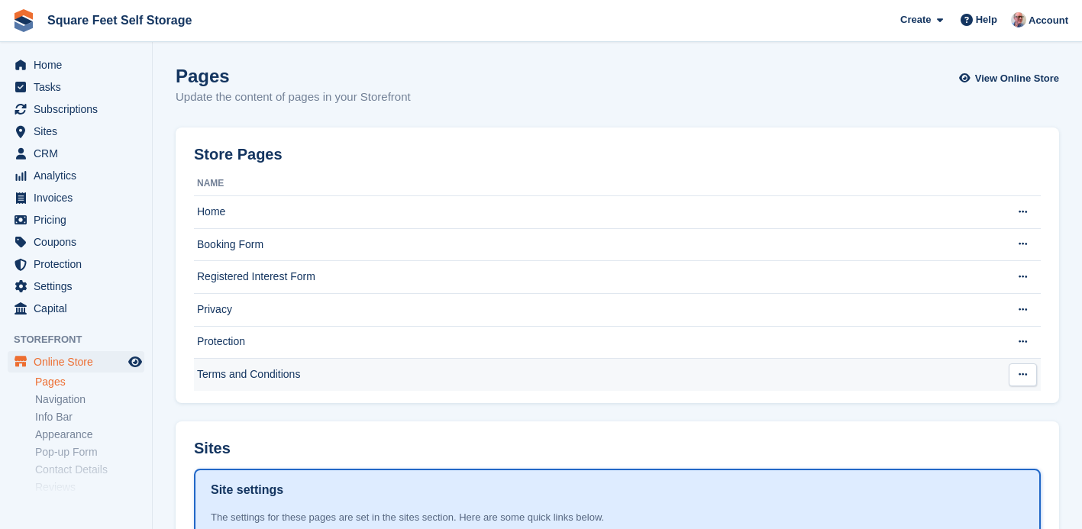
click at [1027, 376] on button at bounding box center [1022, 374] width 28 height 23
click at [805, 381] on td "Terms and Conditions" at bounding box center [596, 375] width 805 height 32
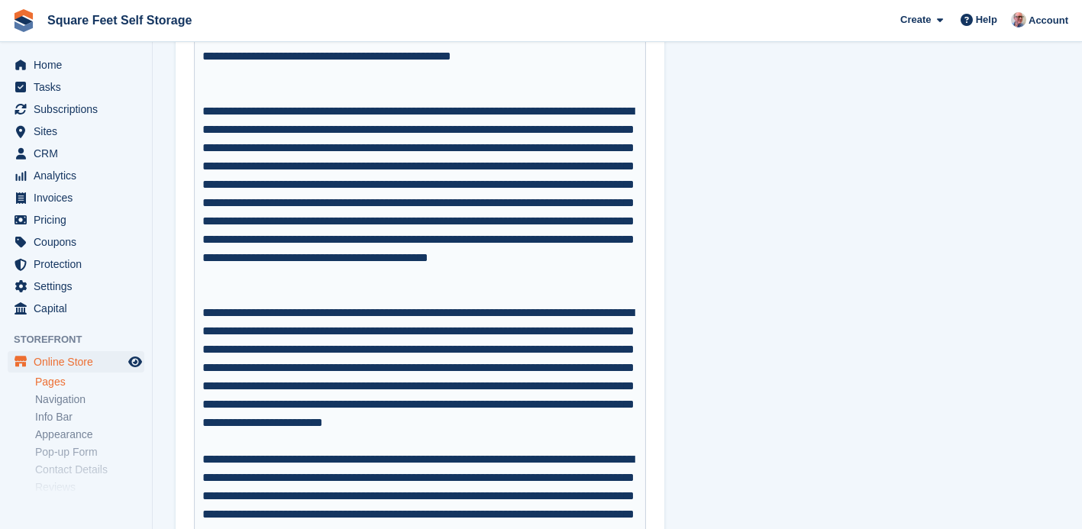
scroll to position [5793, 0]
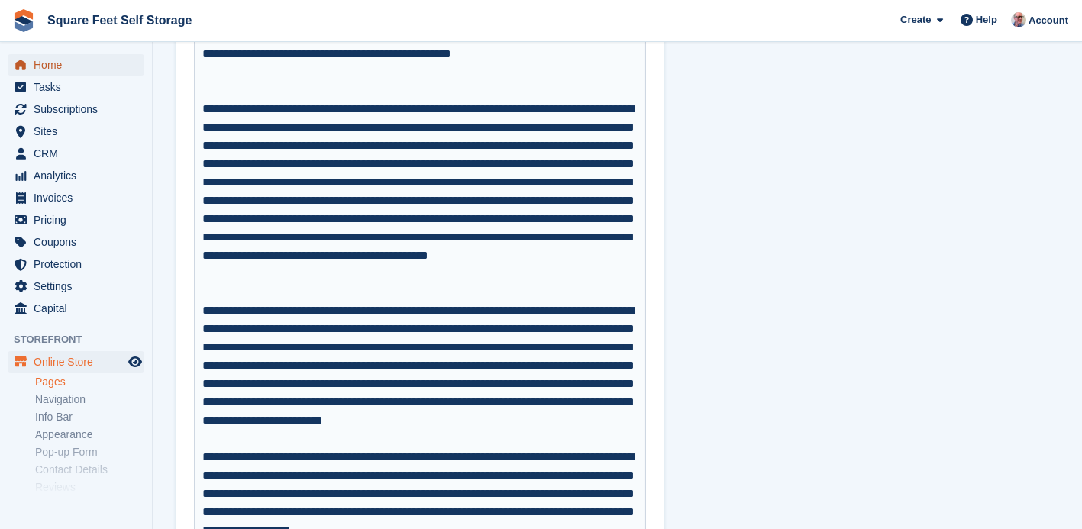
click at [86, 72] on span "Home" at bounding box center [80, 64] width 92 height 21
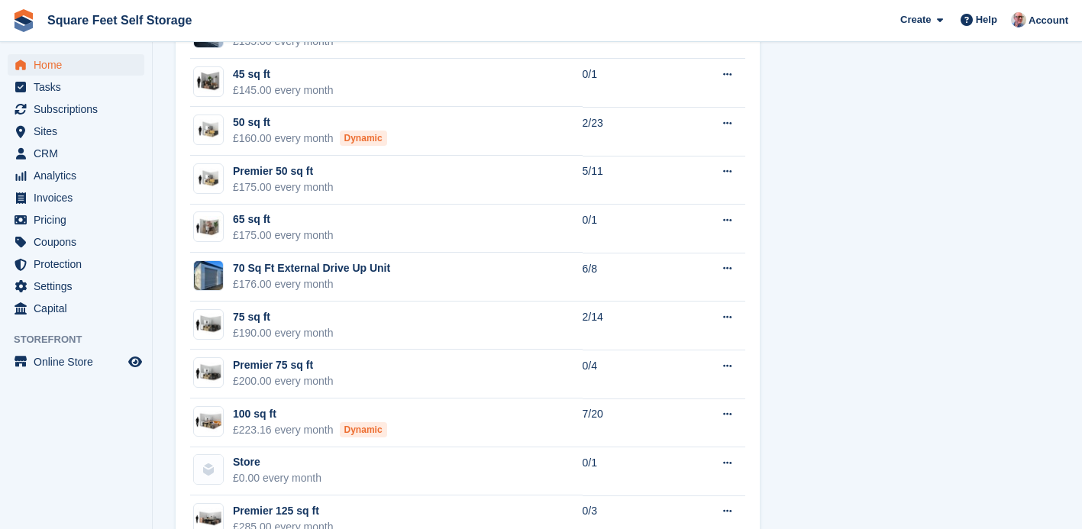
scroll to position [1417, 0]
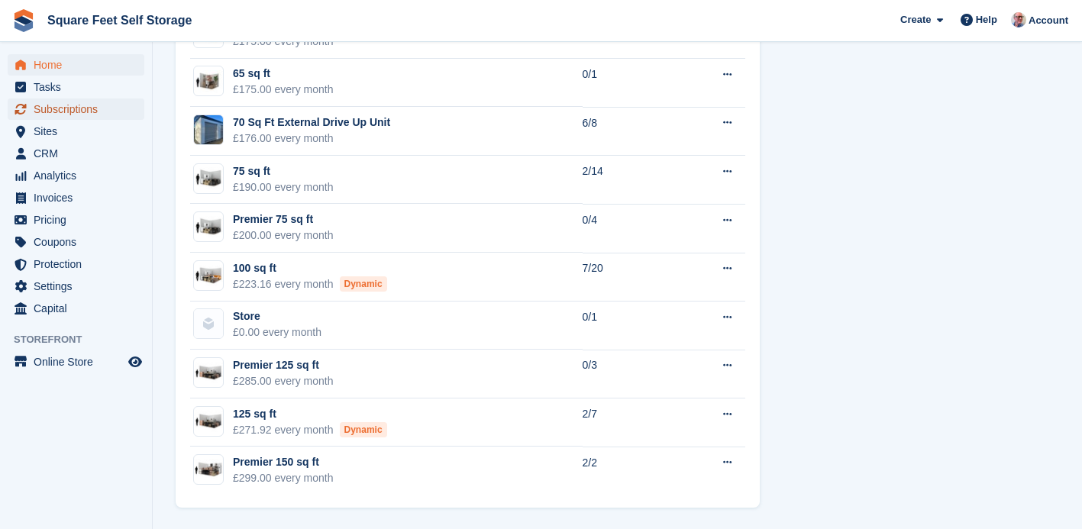
click at [108, 110] on span "Subscriptions" at bounding box center [80, 108] width 92 height 21
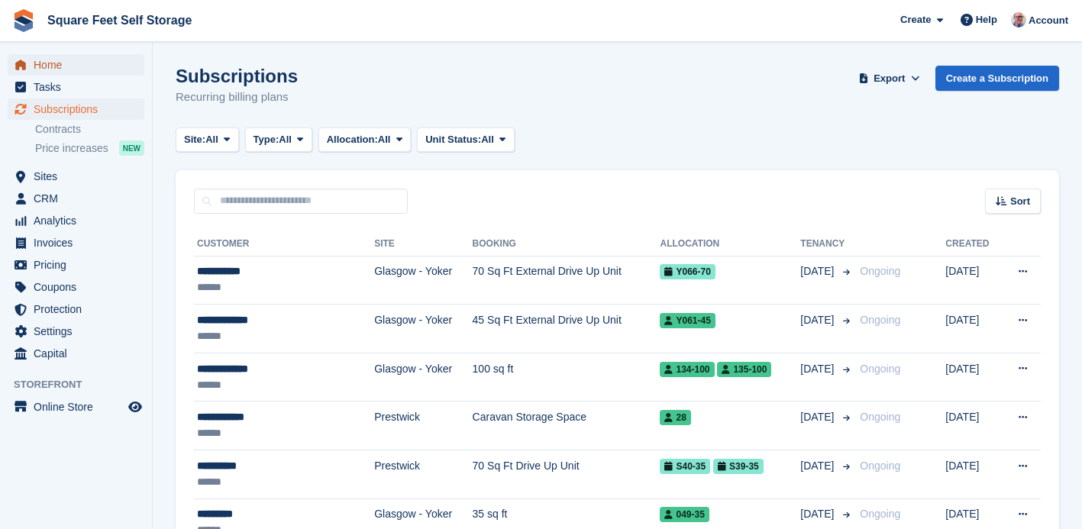
click at [82, 59] on span "Home" at bounding box center [80, 64] width 92 height 21
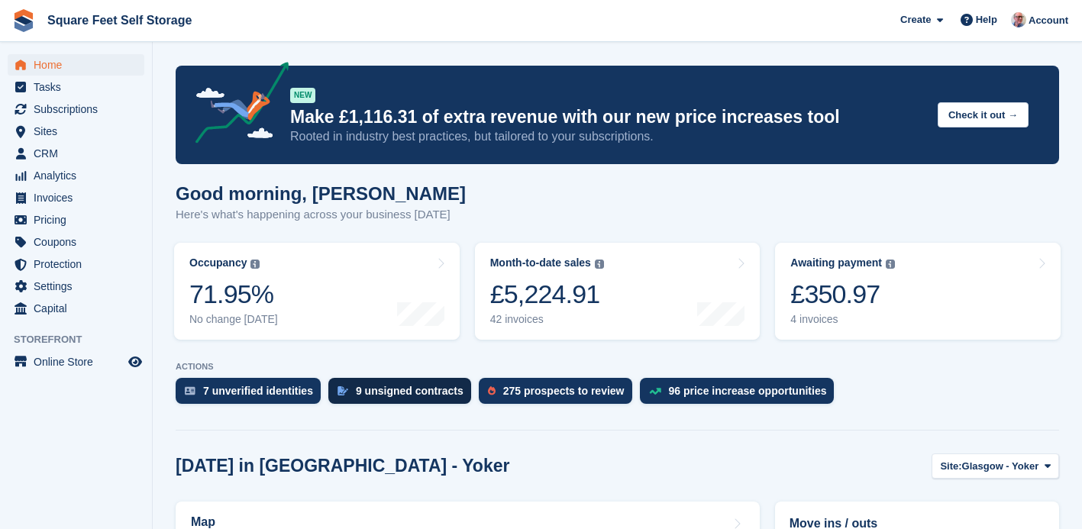
click at [449, 389] on div "9 unsigned contracts" at bounding box center [410, 391] width 108 height 12
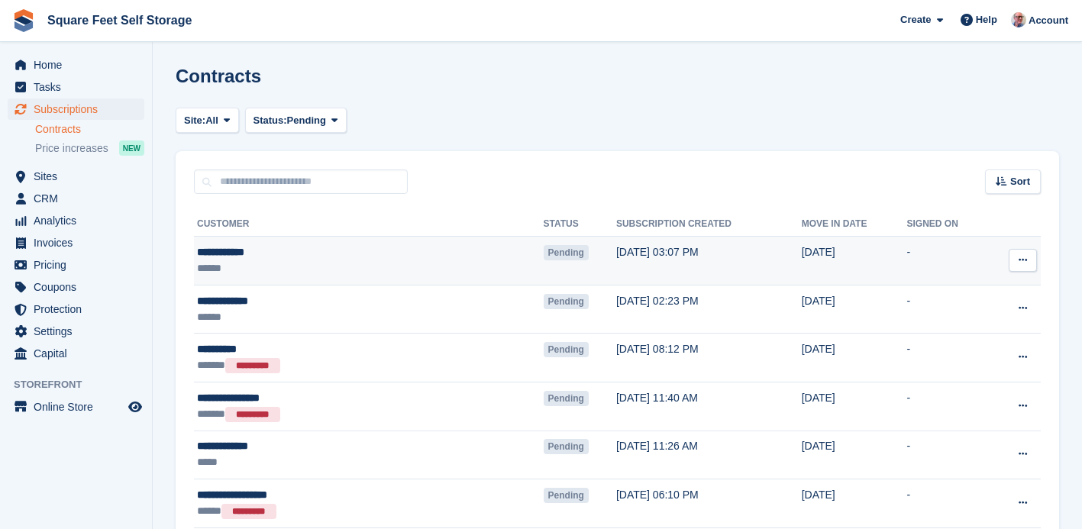
click at [968, 260] on td "-" at bounding box center [947, 261] width 82 height 49
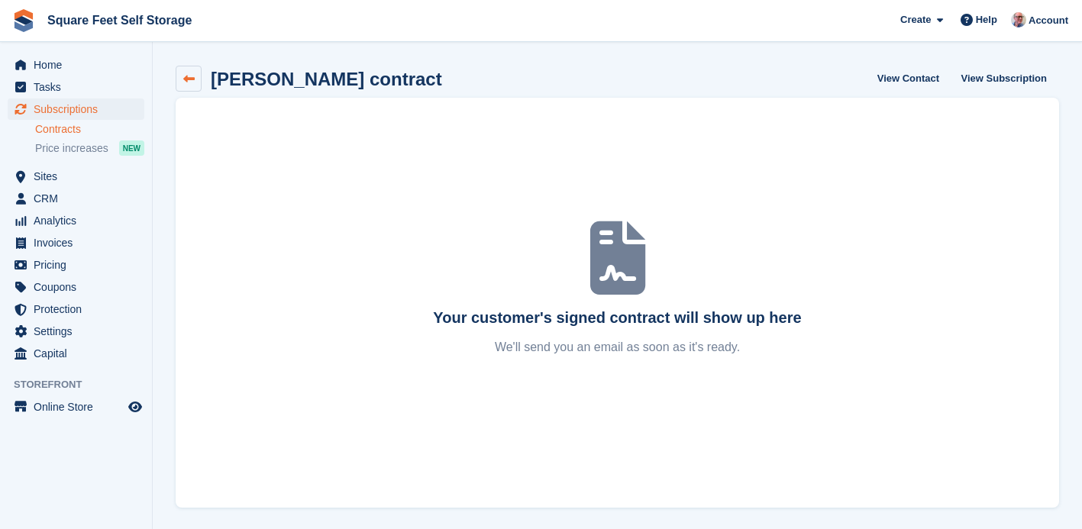
click at [191, 76] on icon at bounding box center [188, 78] width 11 height 11
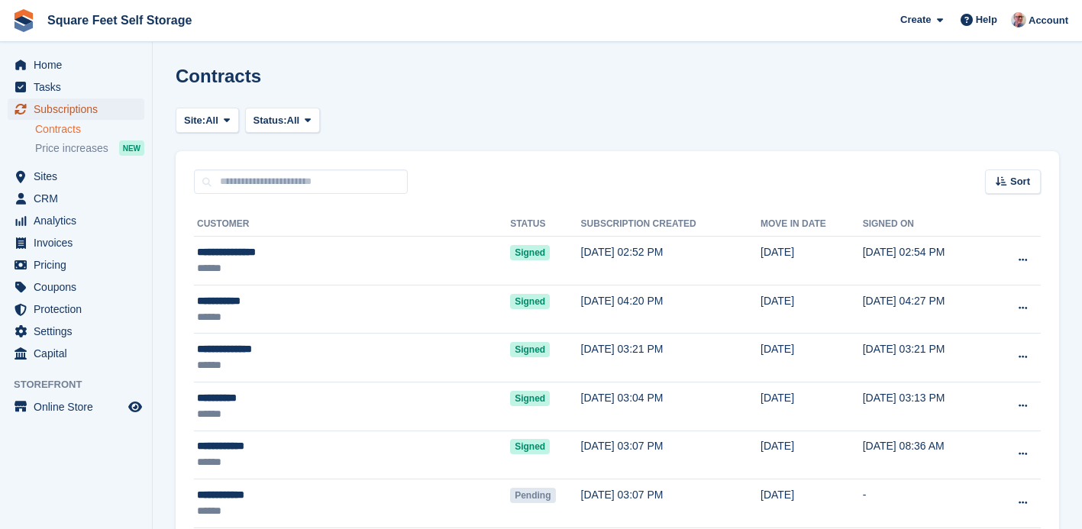
click at [89, 110] on span "Subscriptions" at bounding box center [80, 108] width 92 height 21
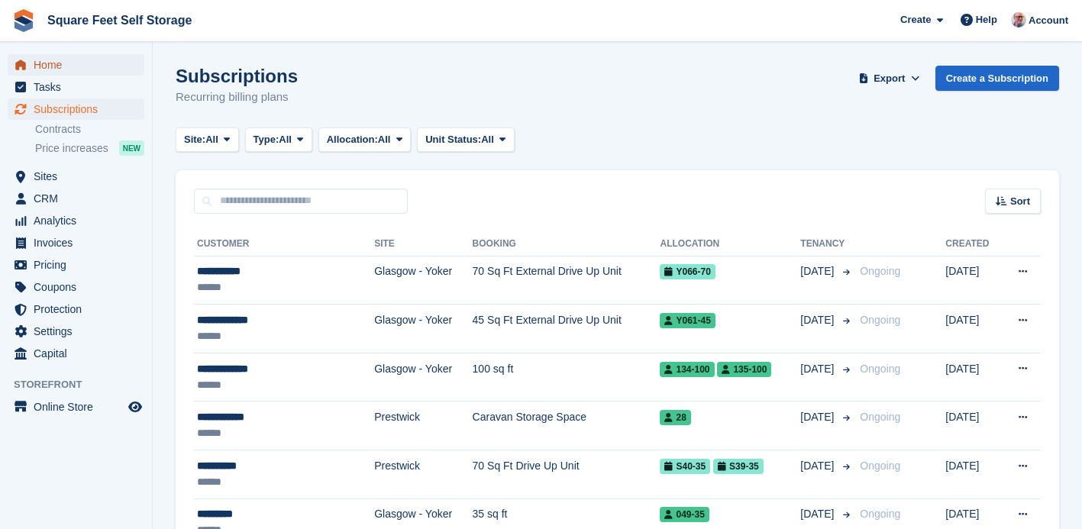
click at [59, 65] on span "Home" at bounding box center [80, 64] width 92 height 21
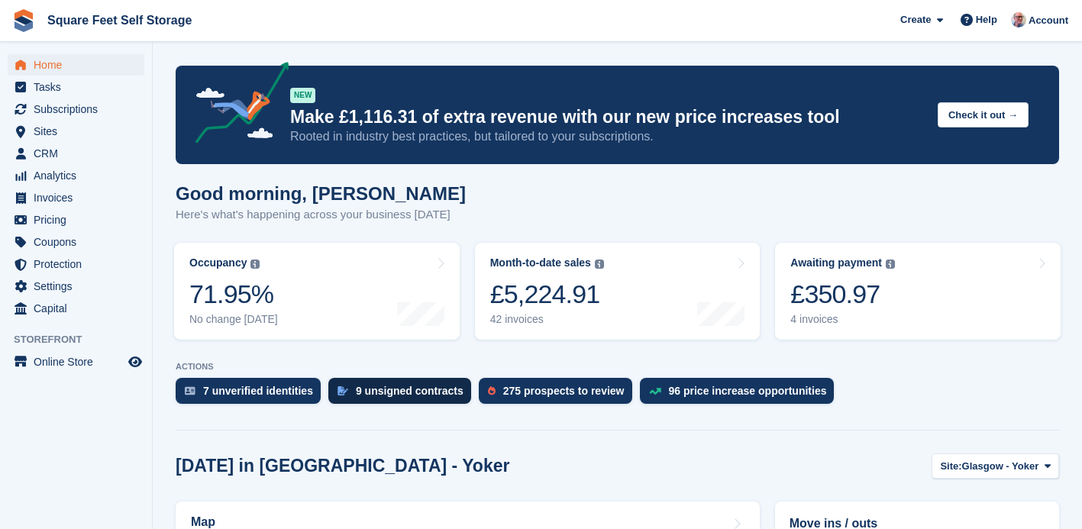
click at [435, 387] on div "9 unsigned contracts" at bounding box center [410, 391] width 108 height 12
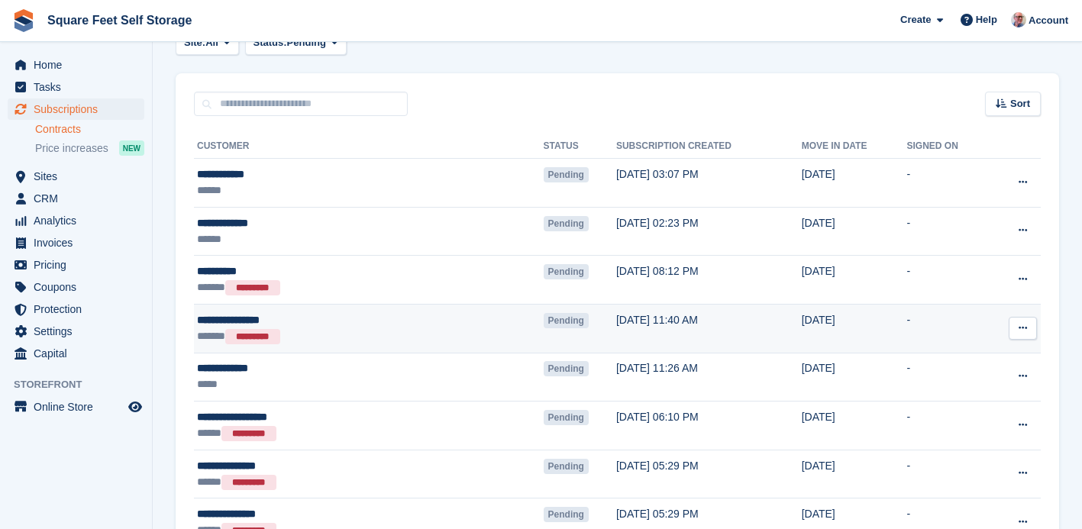
scroll to position [79, 0]
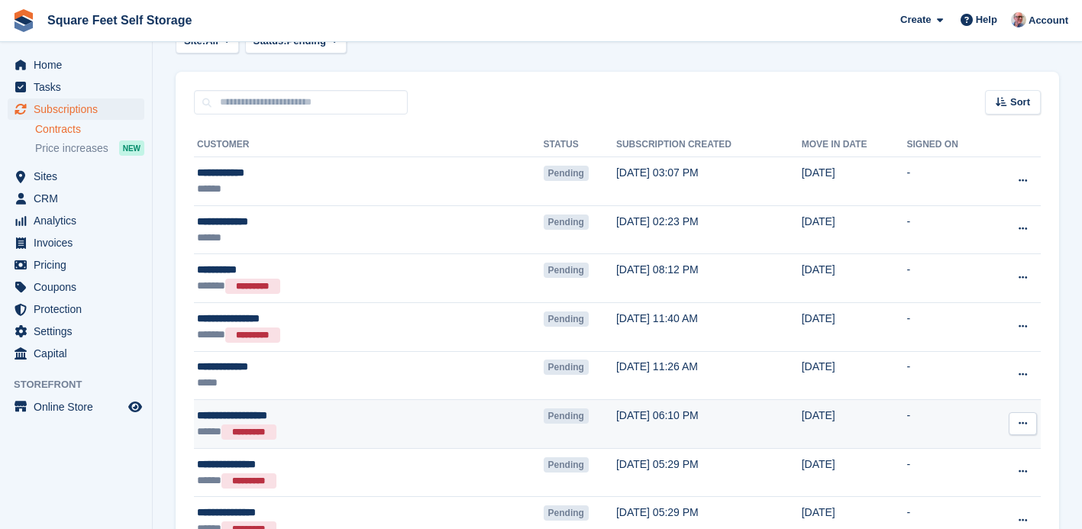
click at [1019, 427] on icon at bounding box center [1022, 423] width 8 height 10
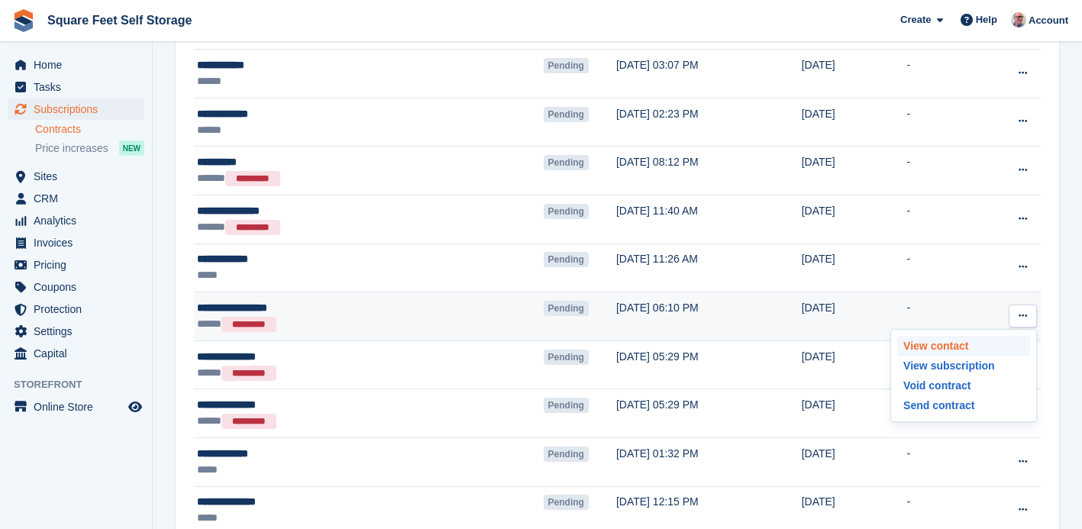
scroll to position [198, 0]
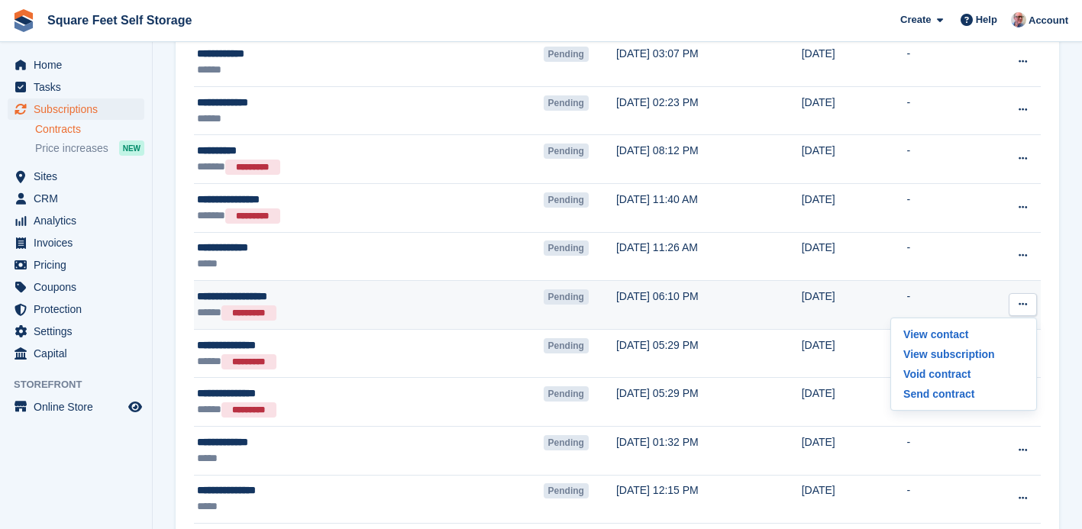
click at [544, 301] on td "Pending" at bounding box center [580, 305] width 73 height 49
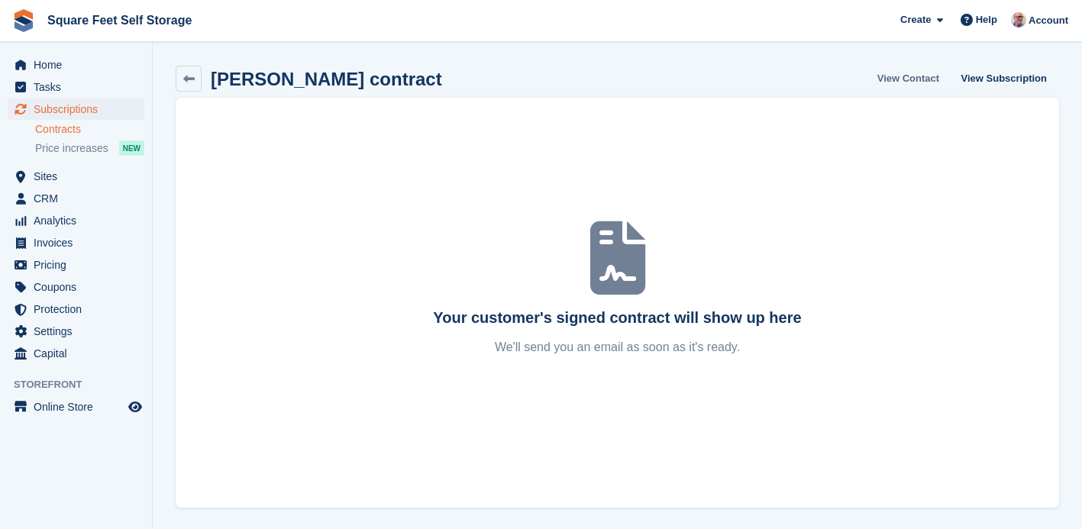
click at [916, 77] on link "View Contact" at bounding box center [908, 78] width 74 height 25
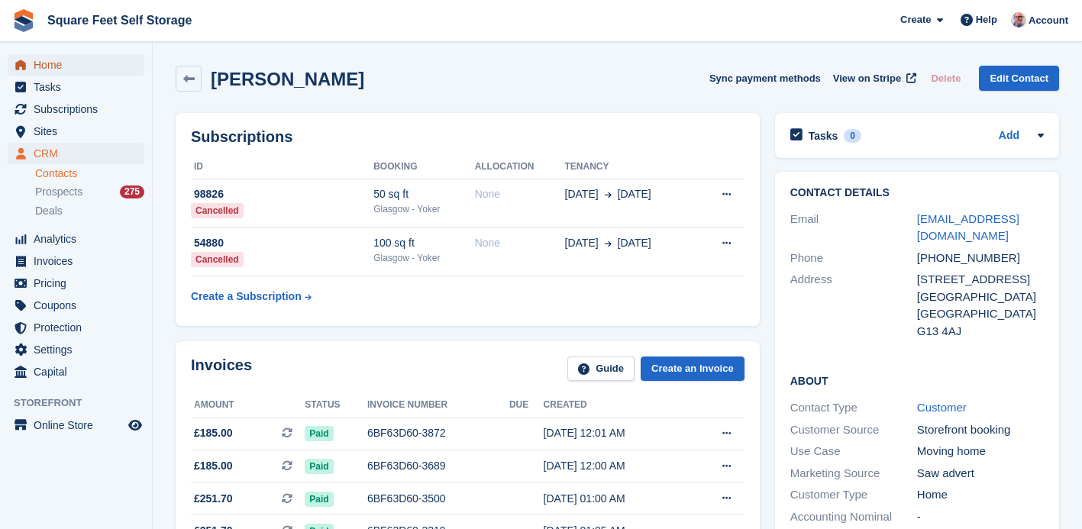
click at [28, 68] on span "menu" at bounding box center [20, 65] width 18 height 18
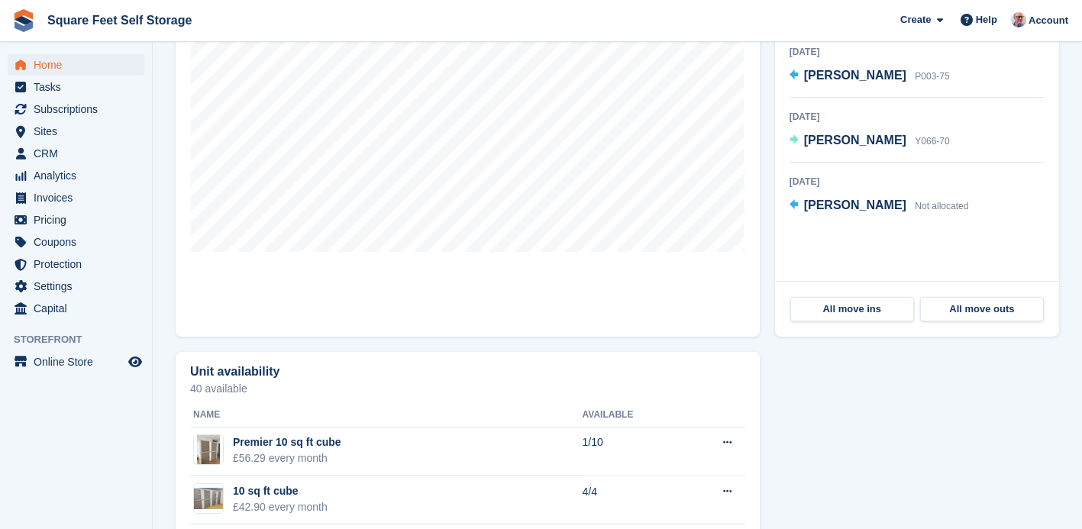
scroll to position [566, 0]
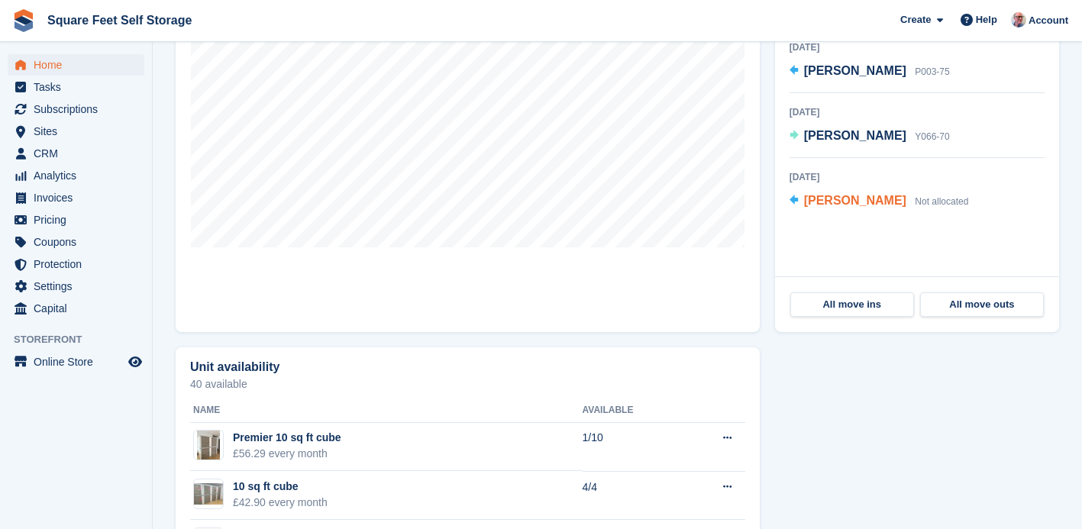
click at [831, 202] on span "[PERSON_NAME]" at bounding box center [855, 200] width 102 height 13
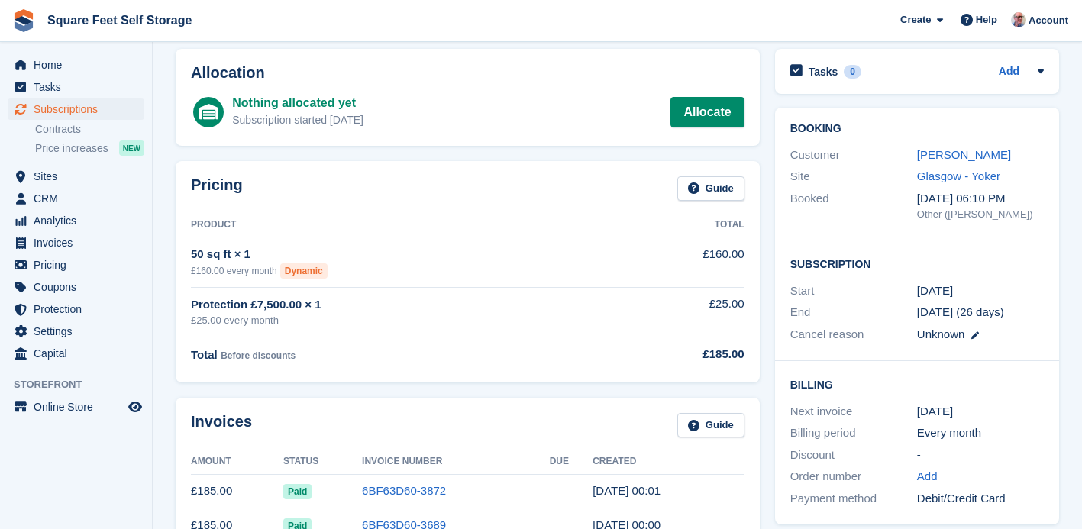
scroll to position [67, 0]
click at [974, 146] on div "[PERSON_NAME]" at bounding box center [980, 154] width 127 height 18
click at [974, 153] on link "Marilyn Macpherson" at bounding box center [964, 153] width 94 height 13
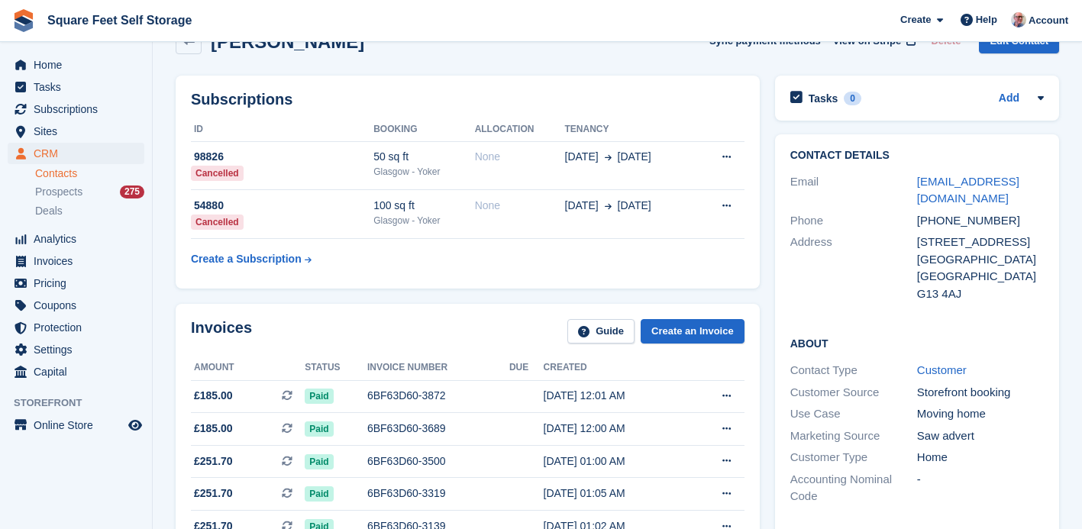
scroll to position [17, 0]
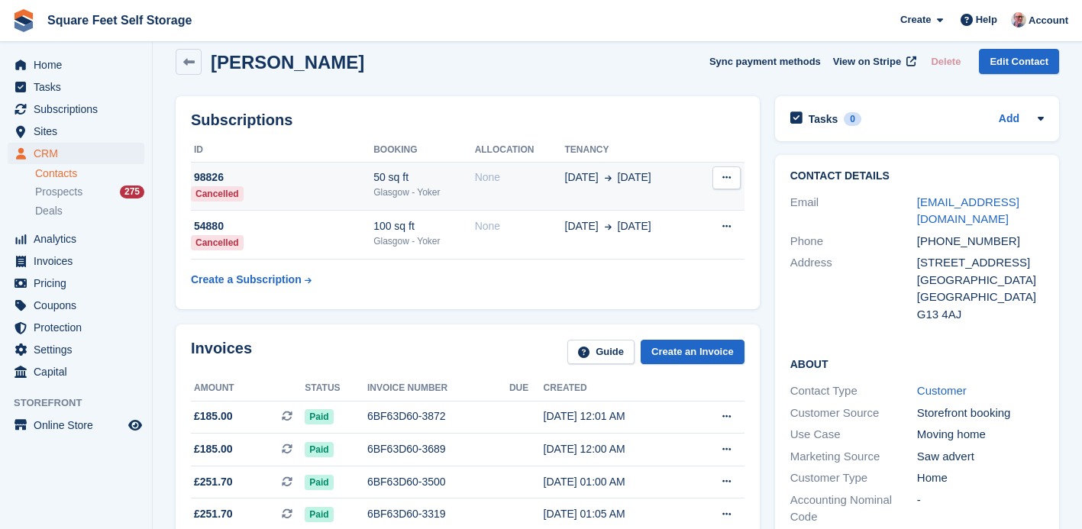
click at [691, 191] on td "04 Aug 4 Oct" at bounding box center [630, 186] width 131 height 49
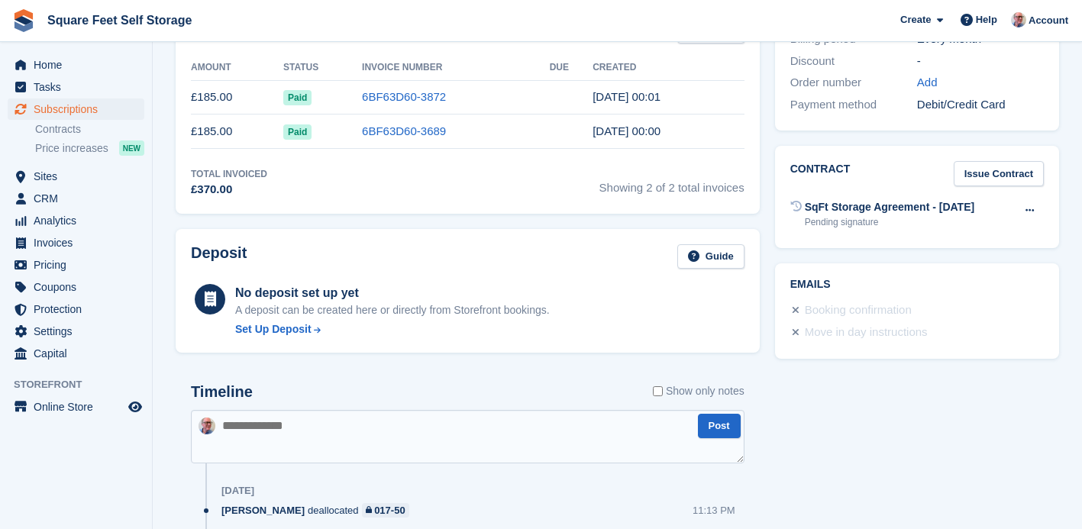
scroll to position [462, 0]
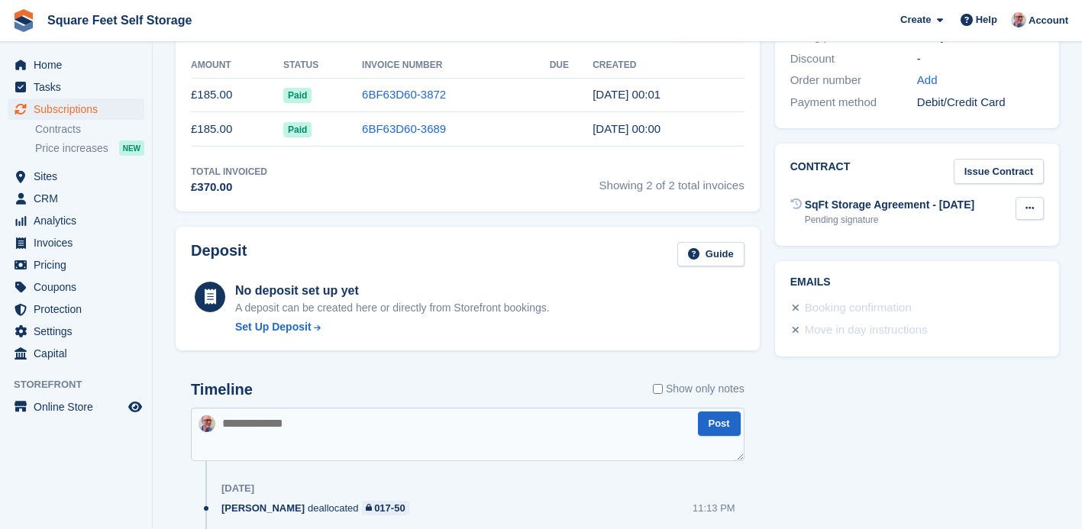
click at [1028, 208] on icon at bounding box center [1029, 208] width 8 height 10
click at [840, 220] on div "Pending signature" at bounding box center [889, 220] width 169 height 14
click at [842, 207] on div "SqFt Storage Agreement - [DATE]" at bounding box center [889, 205] width 169 height 16
click at [840, 210] on div "SqFt Storage Agreement - [DATE]" at bounding box center [889, 205] width 169 height 16
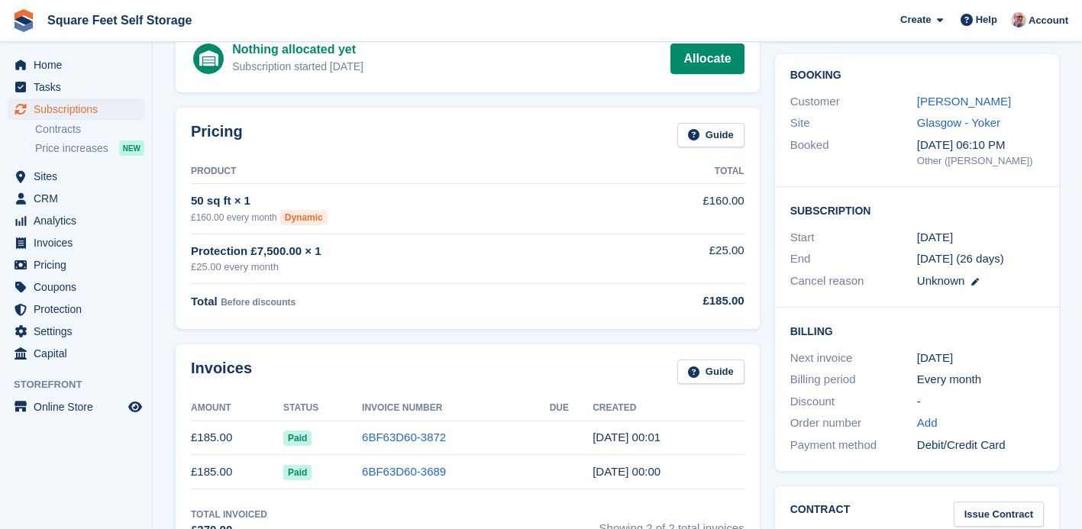
scroll to position [0, 0]
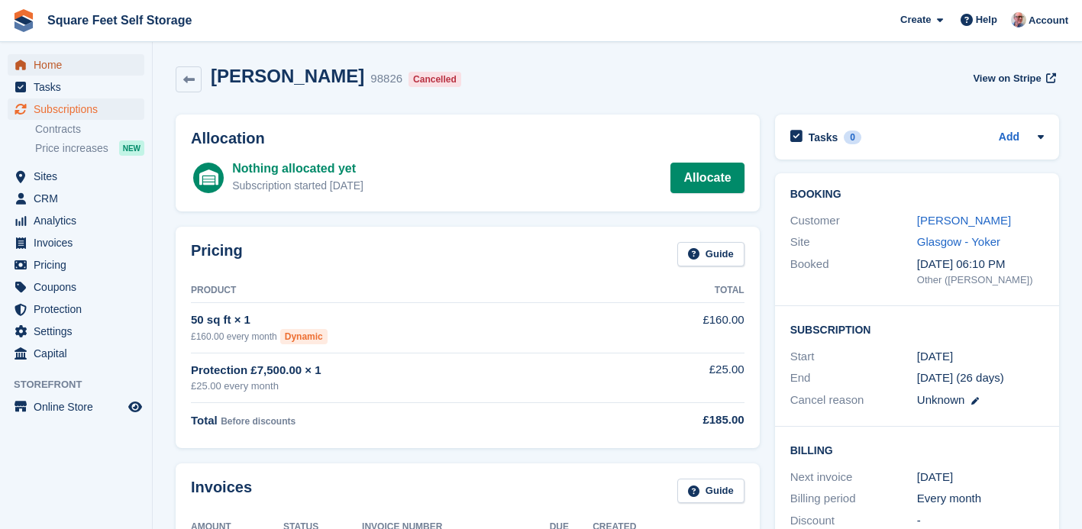
click at [75, 71] on span "Home" at bounding box center [80, 64] width 92 height 21
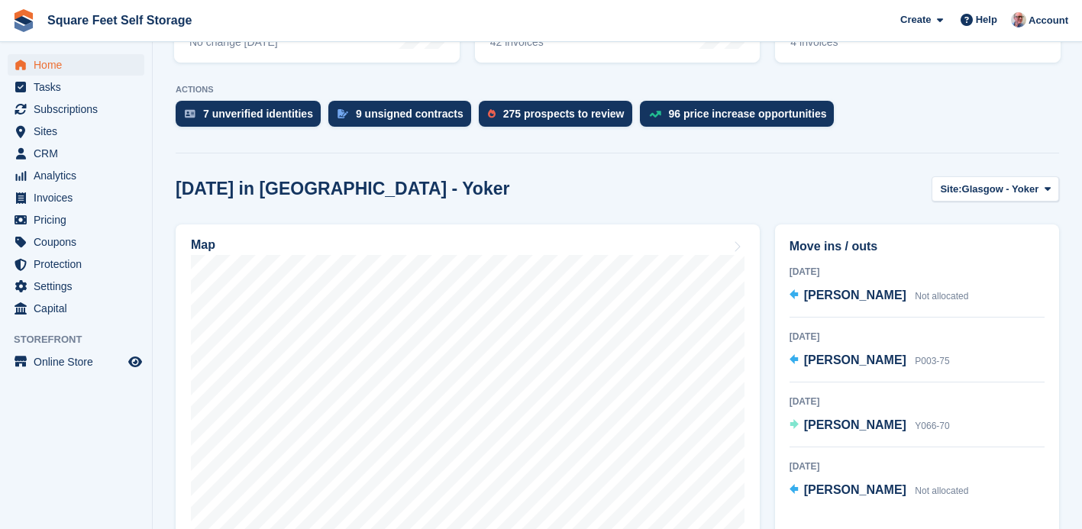
scroll to position [235, 0]
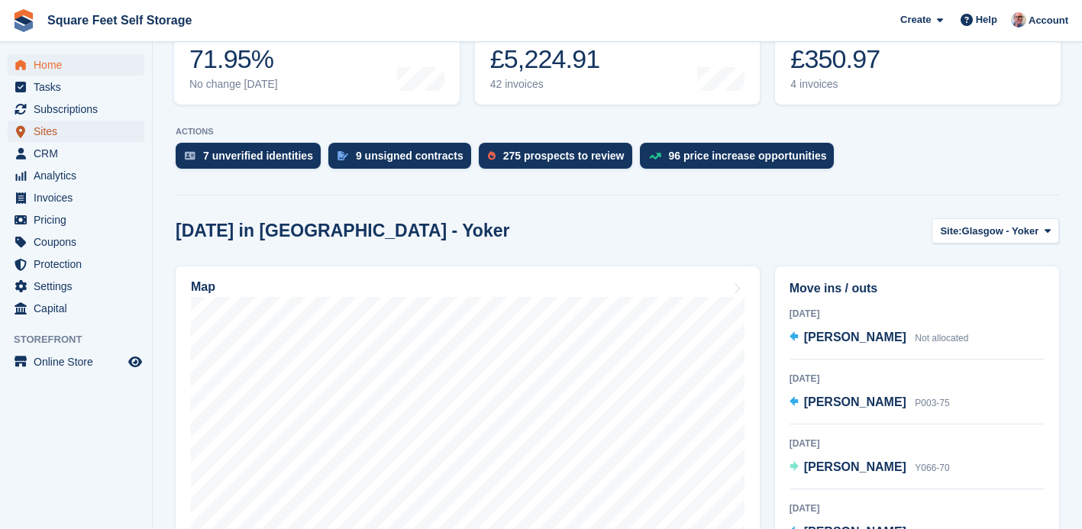
click at [79, 129] on span "Sites" at bounding box center [80, 131] width 92 height 21
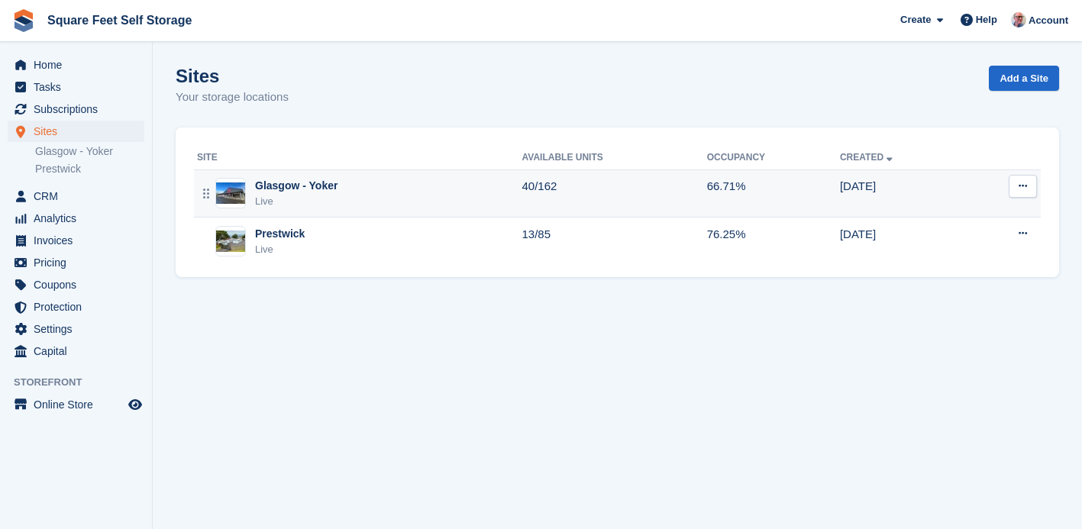
click at [267, 197] on div "Live" at bounding box center [296, 201] width 82 height 15
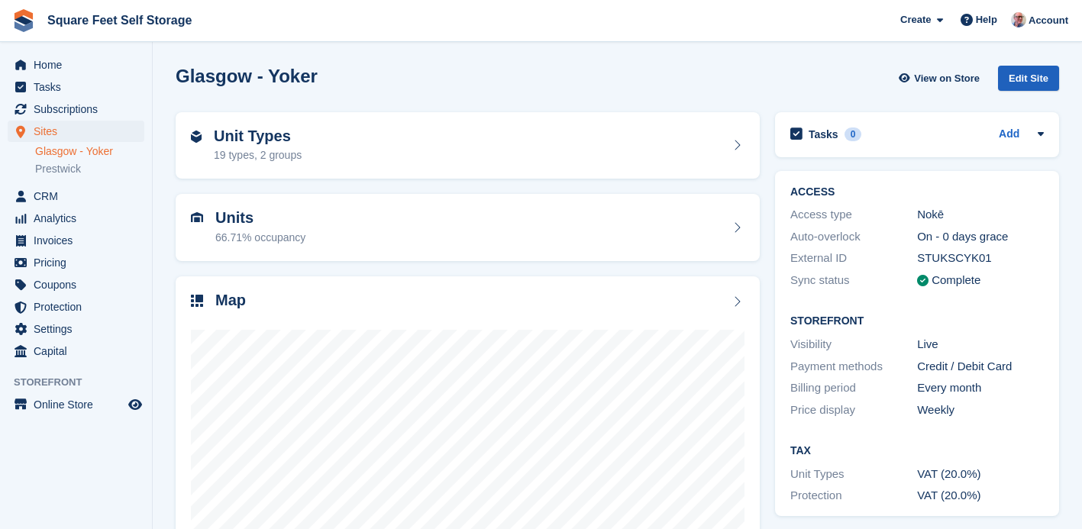
click at [1012, 76] on div "Edit Site" at bounding box center [1028, 78] width 61 height 25
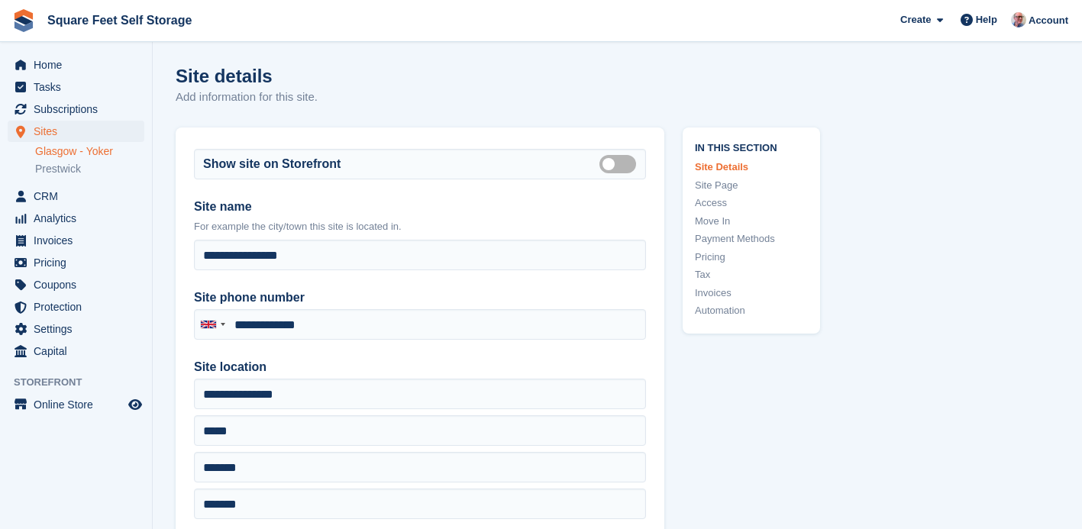
type input "**********"
click at [73, 199] on span "CRM" at bounding box center [80, 196] width 92 height 21
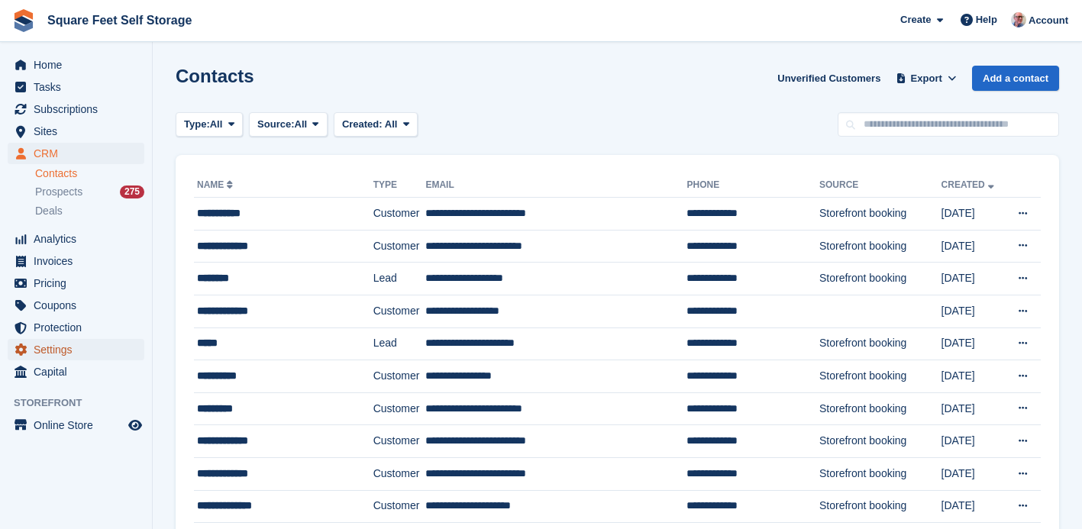
click at [81, 353] on span "Settings" at bounding box center [80, 349] width 92 height 21
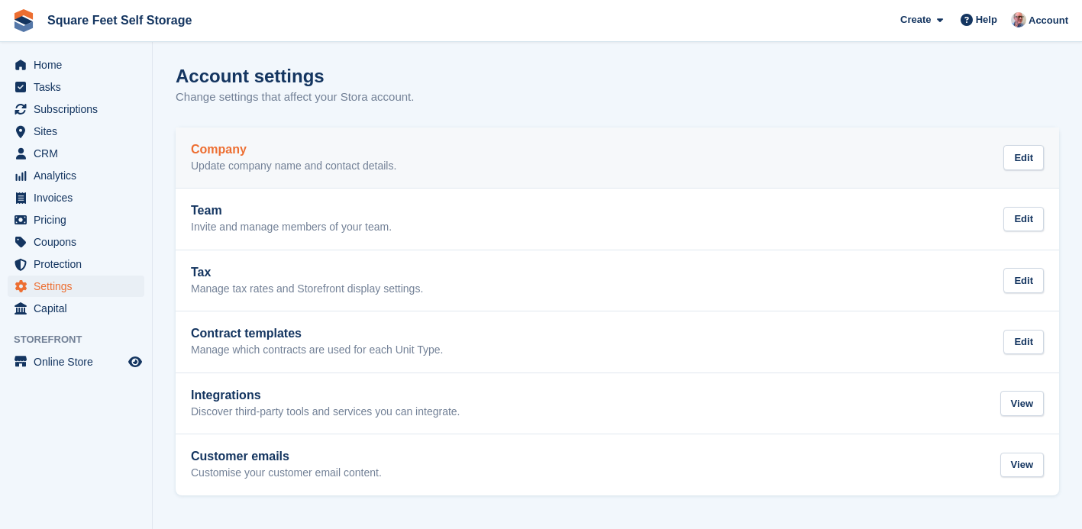
click at [265, 161] on p "Update company name and contact details." at bounding box center [293, 167] width 205 height 14
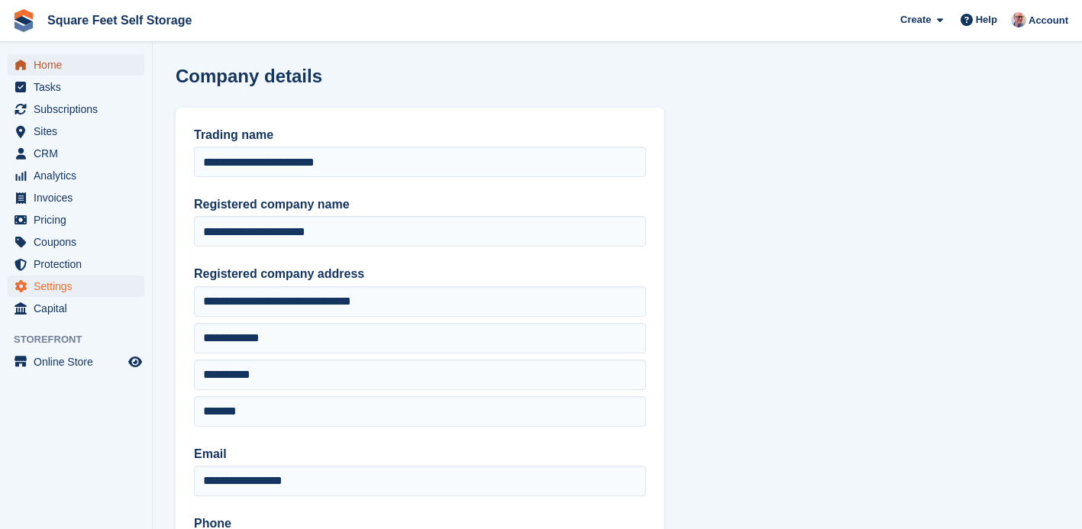
click at [59, 66] on span "Home" at bounding box center [80, 64] width 92 height 21
